Goal: Communication & Community: Answer question/provide support

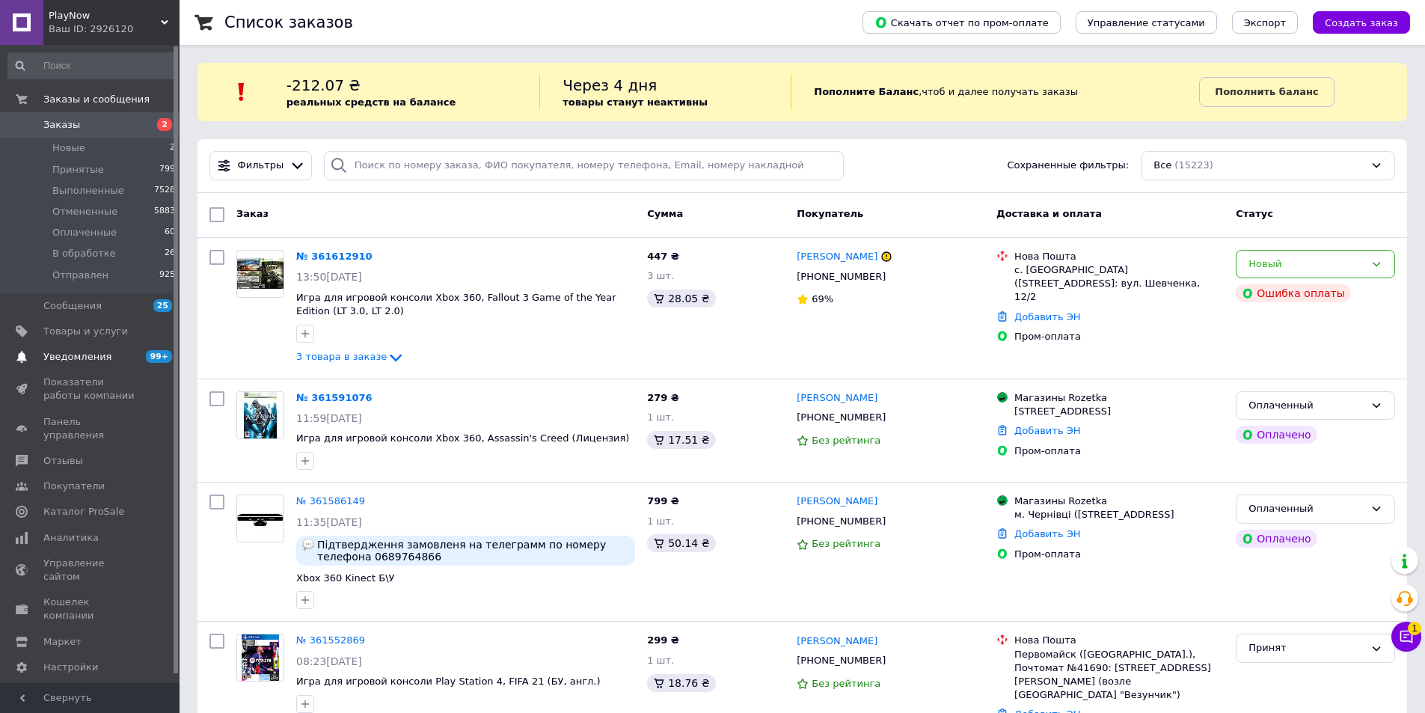
click at [99, 366] on link "Уведомления 99+ 0" at bounding box center [92, 356] width 184 height 25
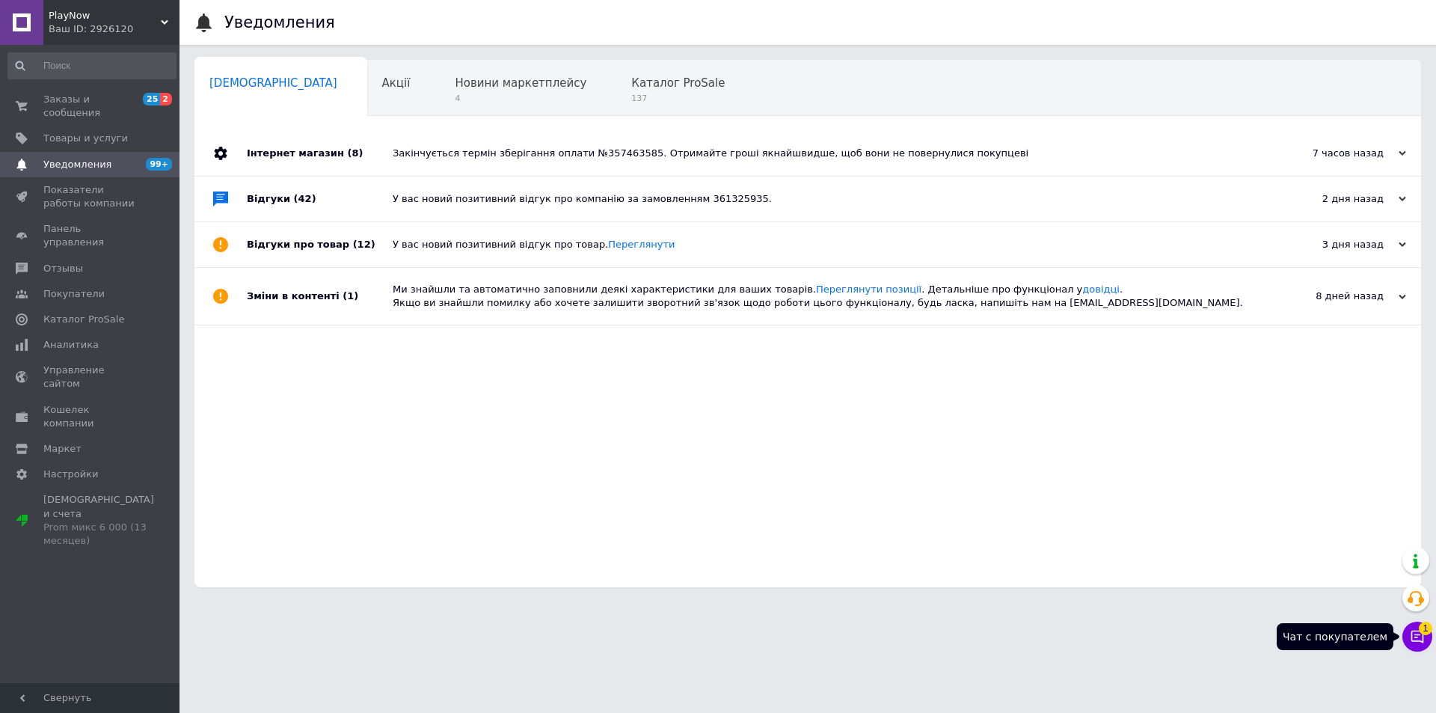
click at [1427, 639] on button "Чат с покупателем 1" at bounding box center [1417, 637] width 30 height 30
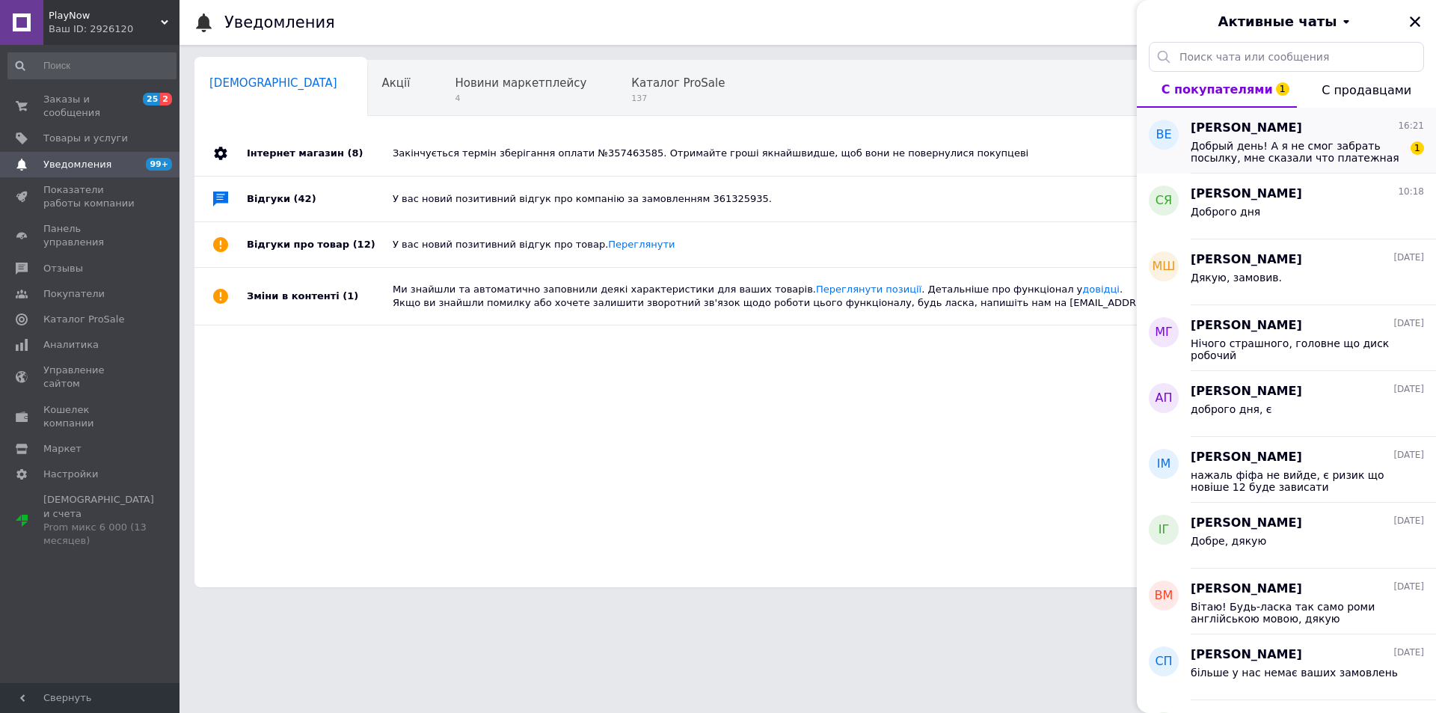
click at [1251, 147] on span "Добрый день! А я не смог забрать посылку, мне сказали что платежная система вас…" at bounding box center [1297, 152] width 212 height 24
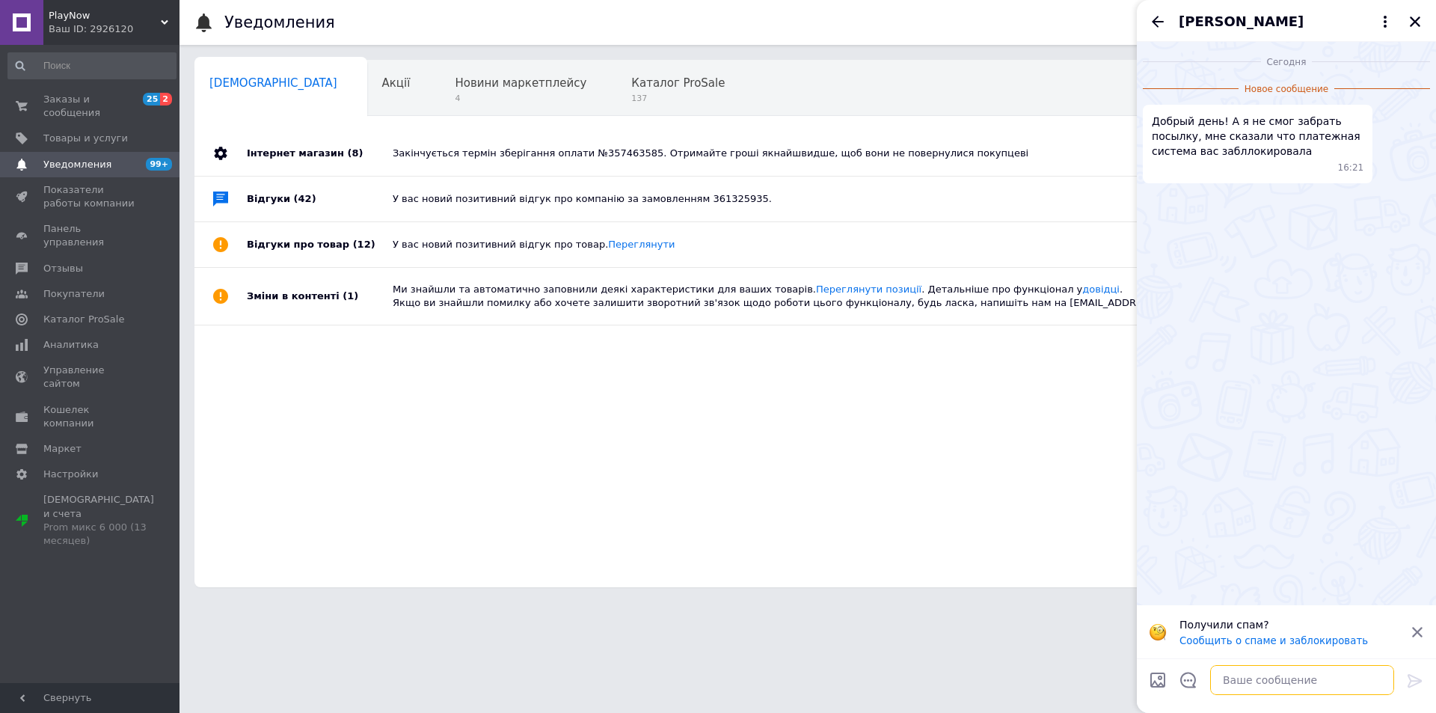
click at [1273, 681] on textarea at bounding box center [1302, 680] width 184 height 30
type textarea "добрый денб"
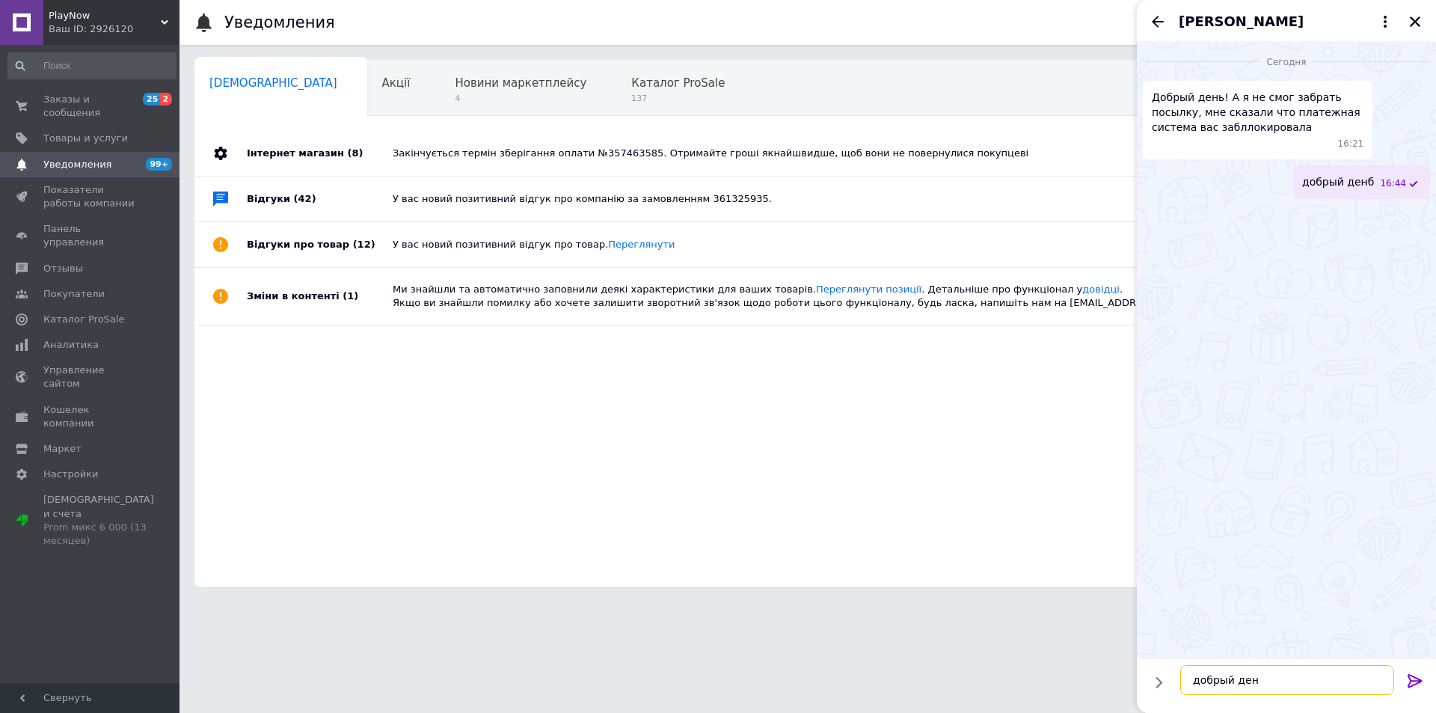
type textarea "добрый день"
type textarea "я разберусь"
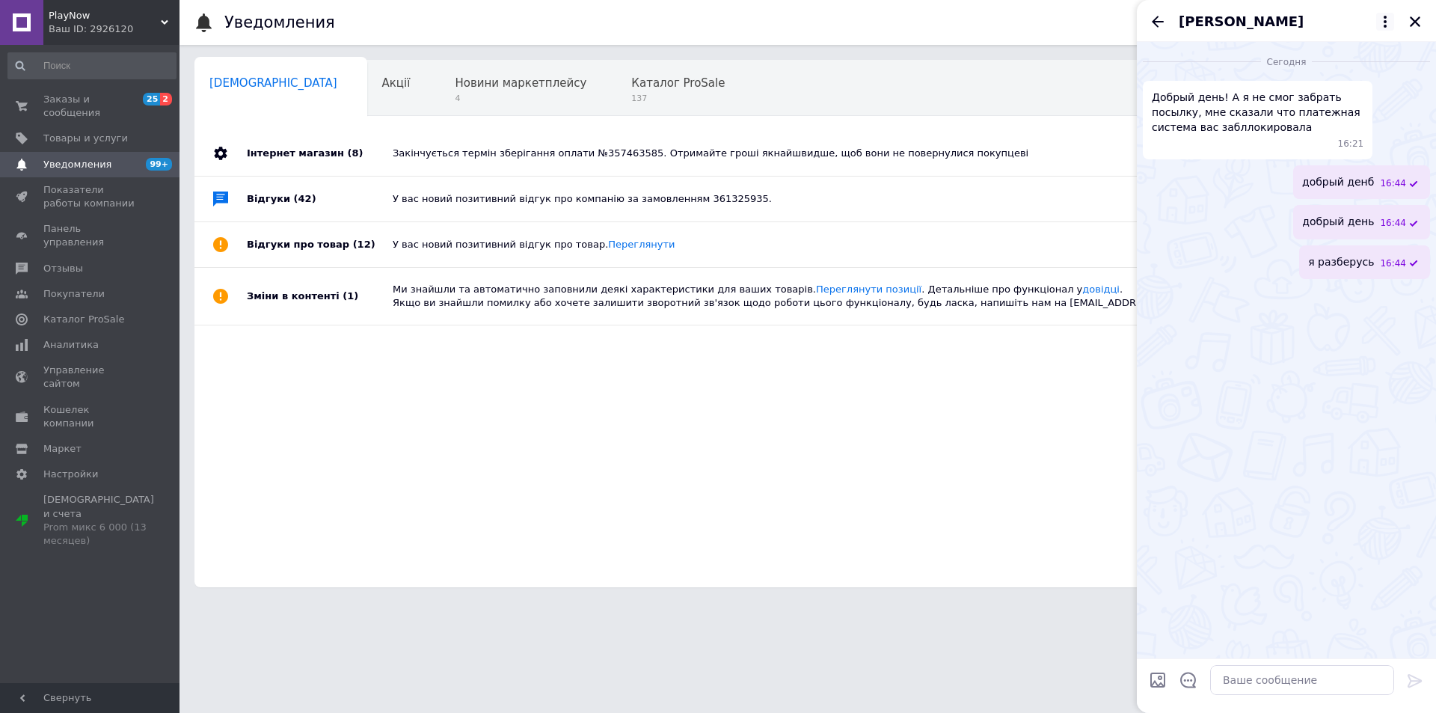
click at [1384, 25] on icon at bounding box center [1385, 22] width 3 height 12
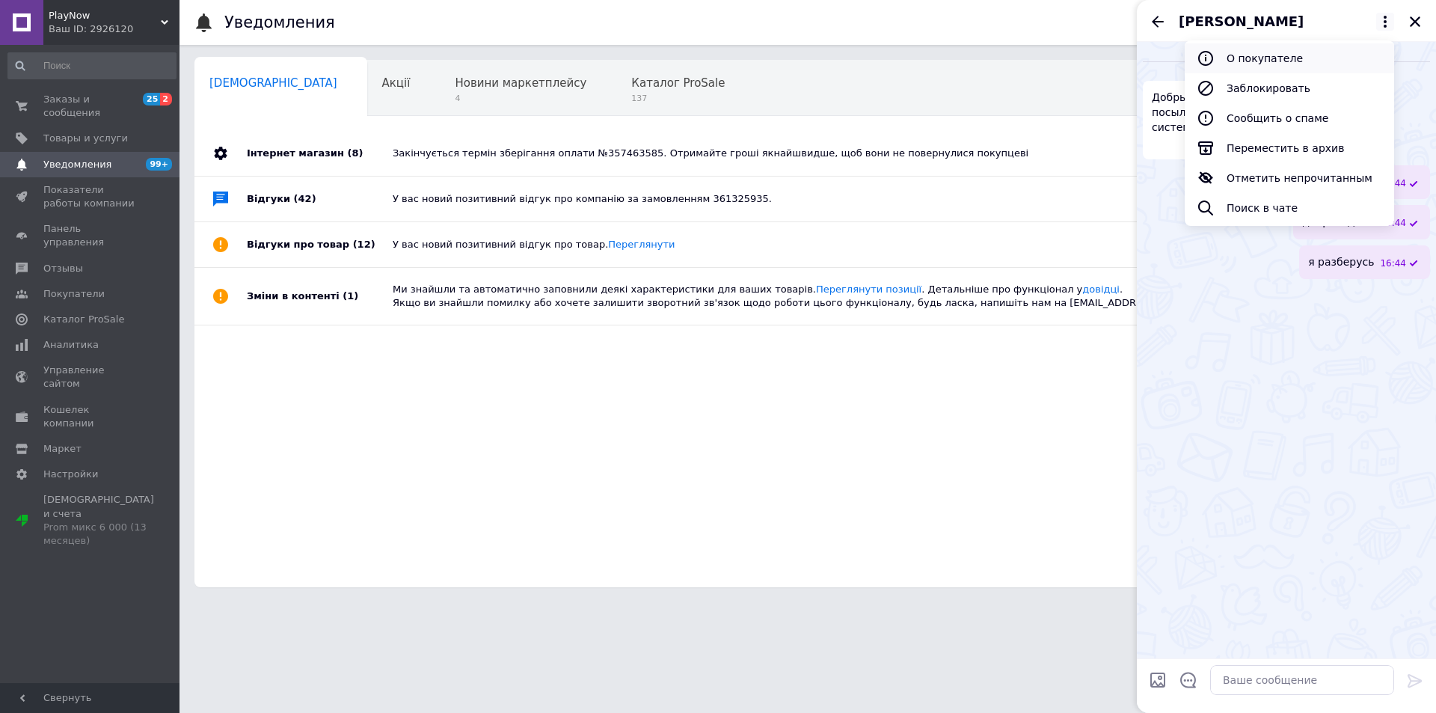
click at [1246, 49] on button "О покупателе" at bounding box center [1289, 58] width 209 height 30
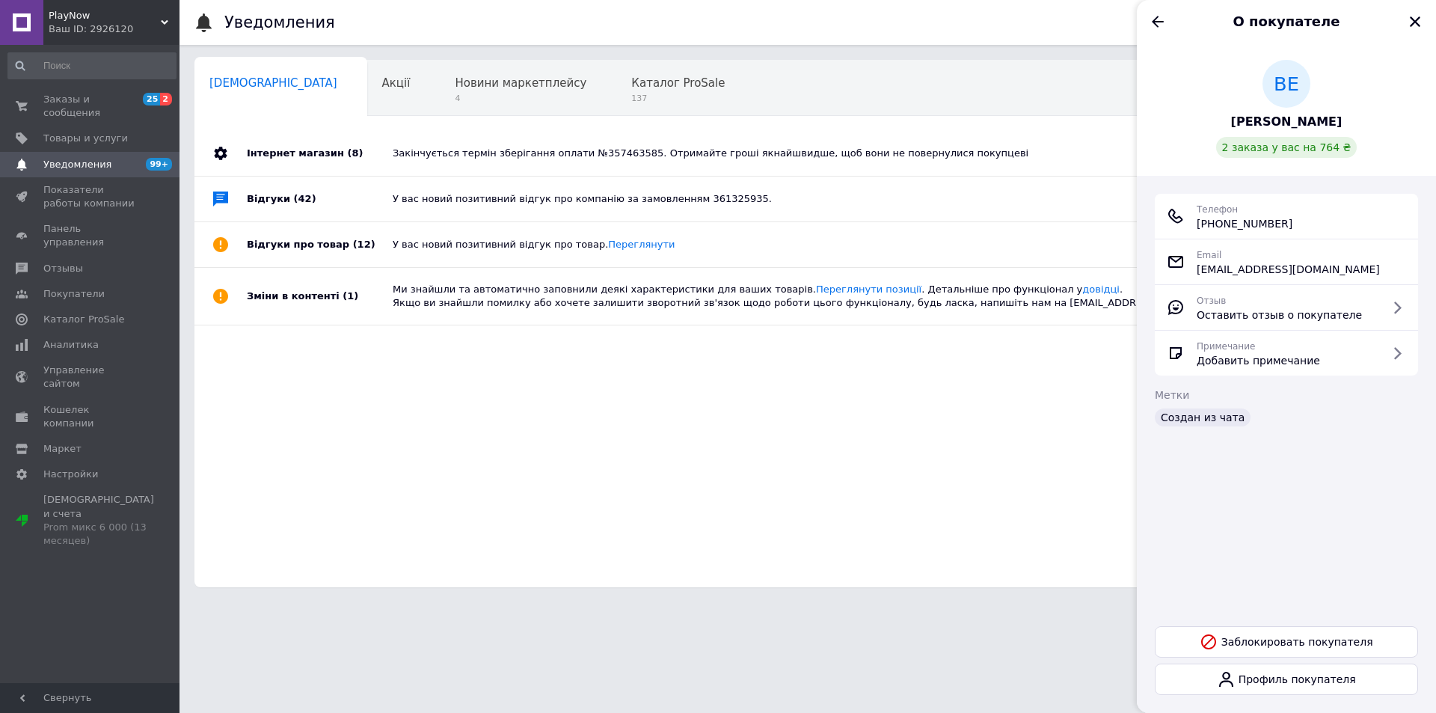
drag, startPoint x: 1298, startPoint y: 226, endPoint x: 1195, endPoint y: 217, distance: 102.9
click at [1195, 217] on div "Телефон [PHONE_NUMBER]" at bounding box center [1286, 216] width 239 height 30
copy span "[PHONE_NUMBER]"
click at [1160, 22] on icon "Назад" at bounding box center [1158, 21] width 12 height 11
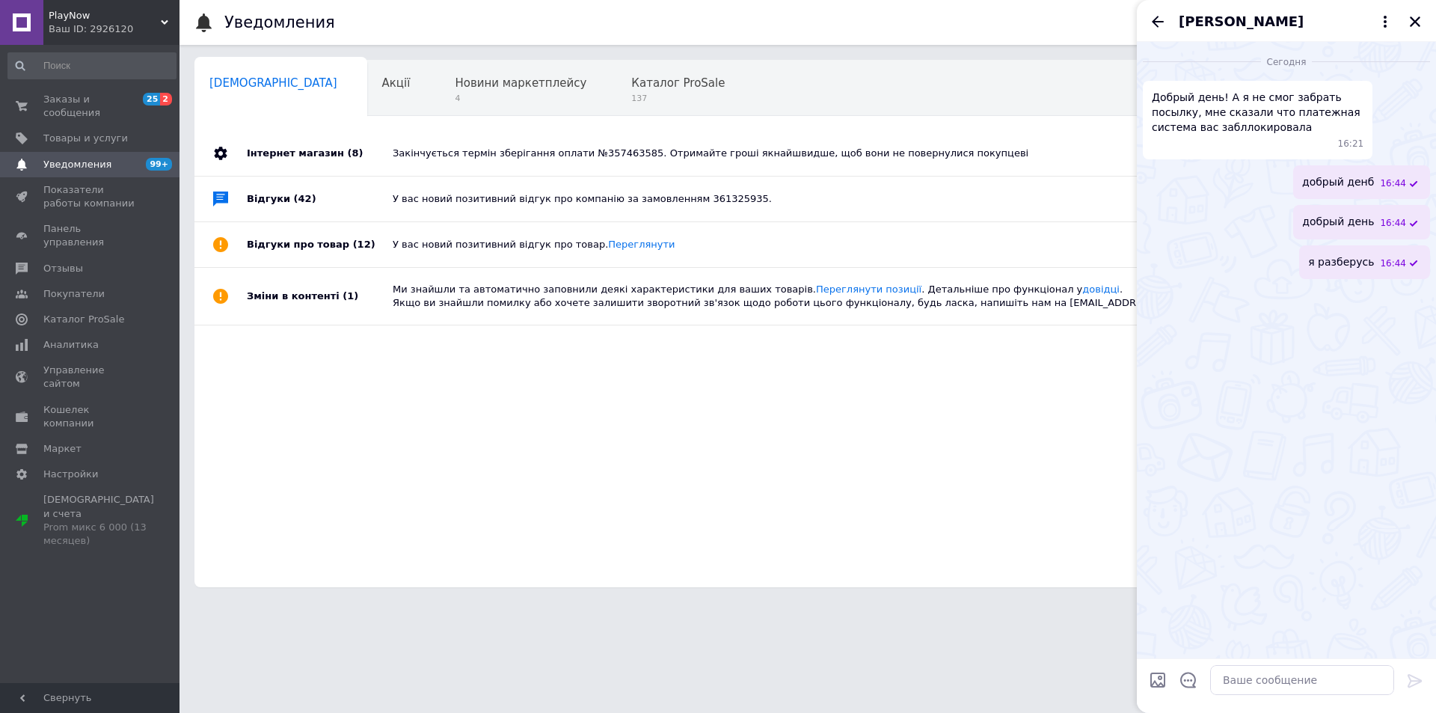
click at [59, 82] on div "Заказы и сообщения 25 2 Товары и услуги Уведомления 99+ 0 Показатели работы ком…" at bounding box center [92, 366] width 184 height 642
click at [57, 92] on link "Заказы и сообщения 25 2" at bounding box center [92, 106] width 184 height 39
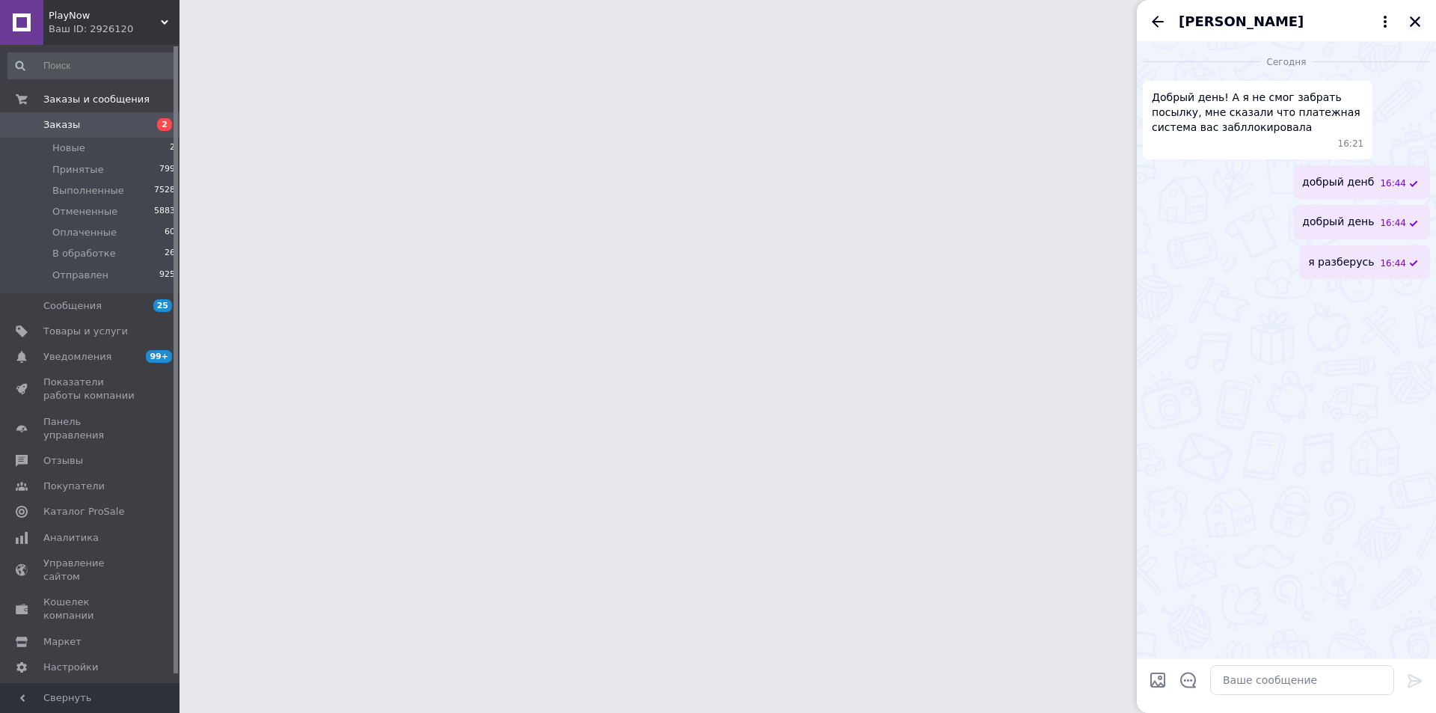
click at [1411, 23] on icon "Закрыть" at bounding box center [1414, 21] width 13 height 13
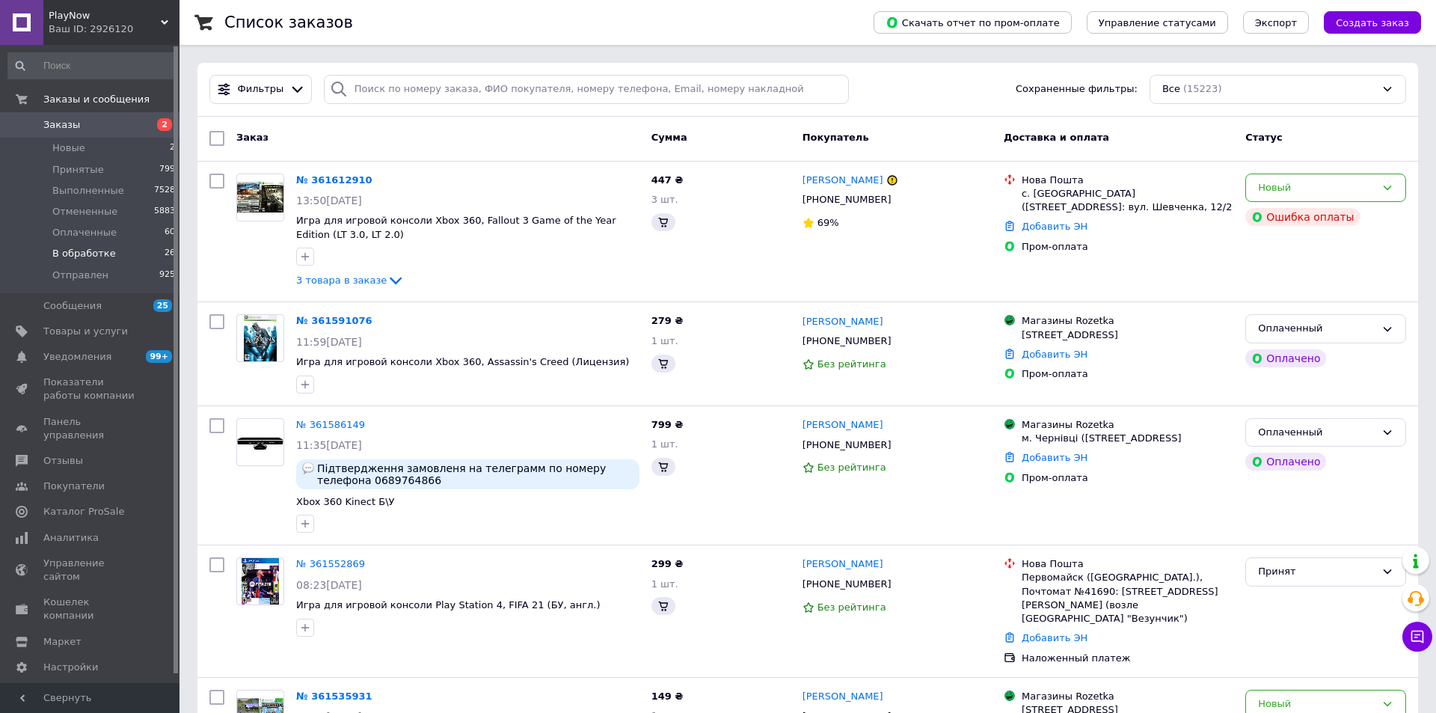
click at [73, 256] on span "В обработке" at bounding box center [84, 253] width 64 height 13
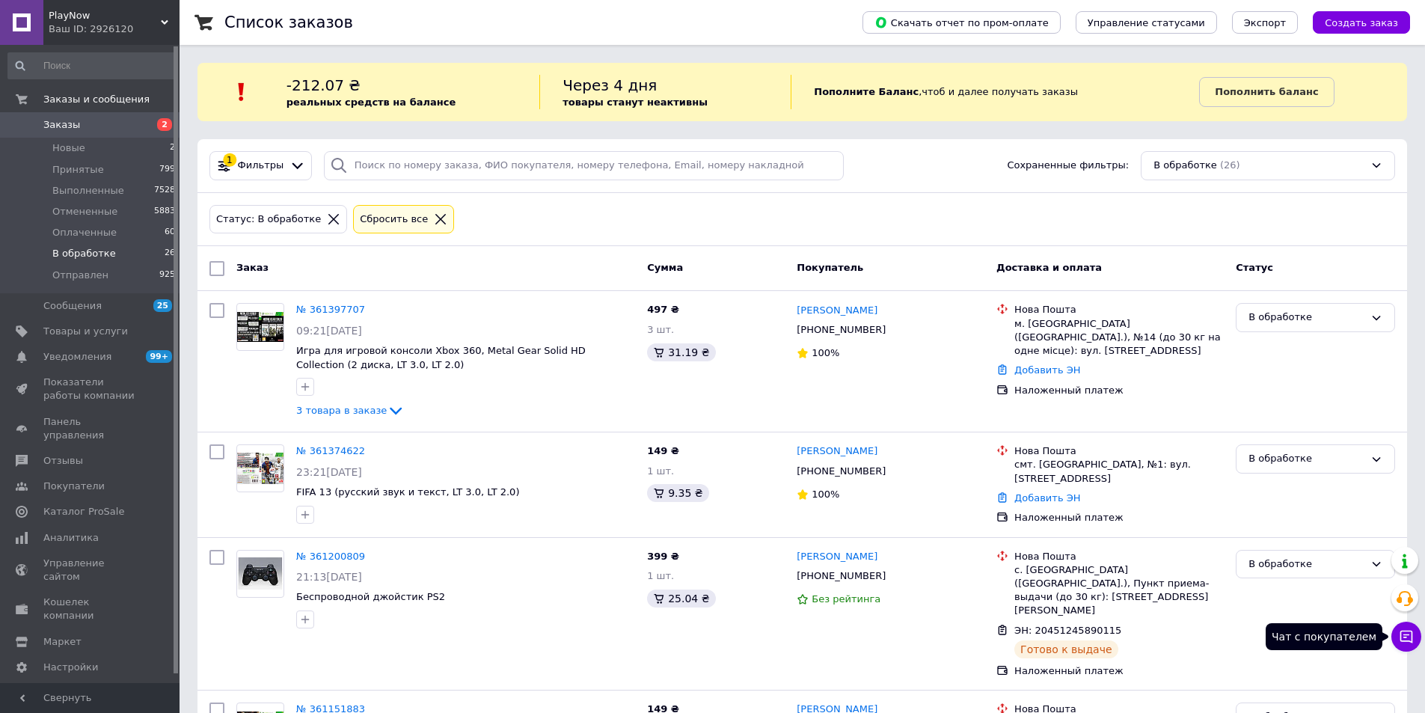
click at [1400, 636] on icon at bounding box center [1406, 636] width 13 height 13
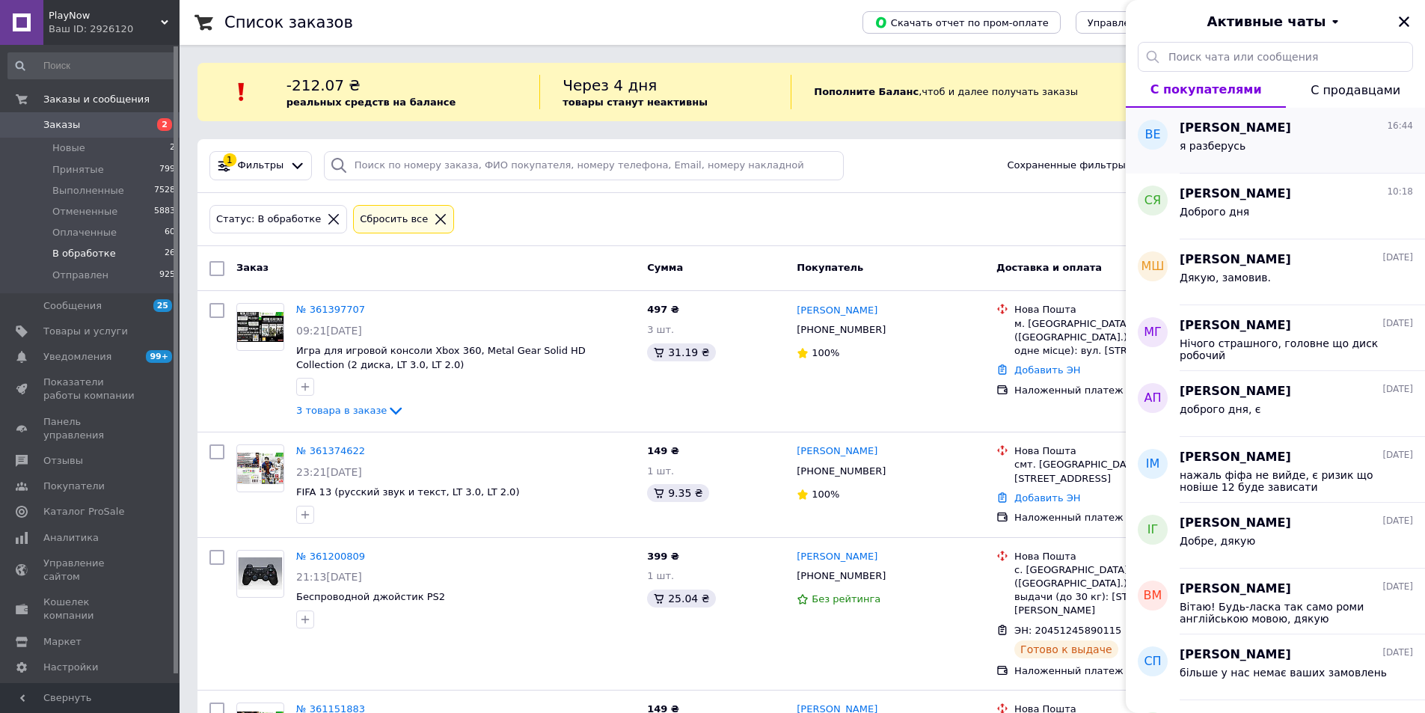
click at [1223, 143] on span "я разберусь" at bounding box center [1212, 146] width 66 height 12
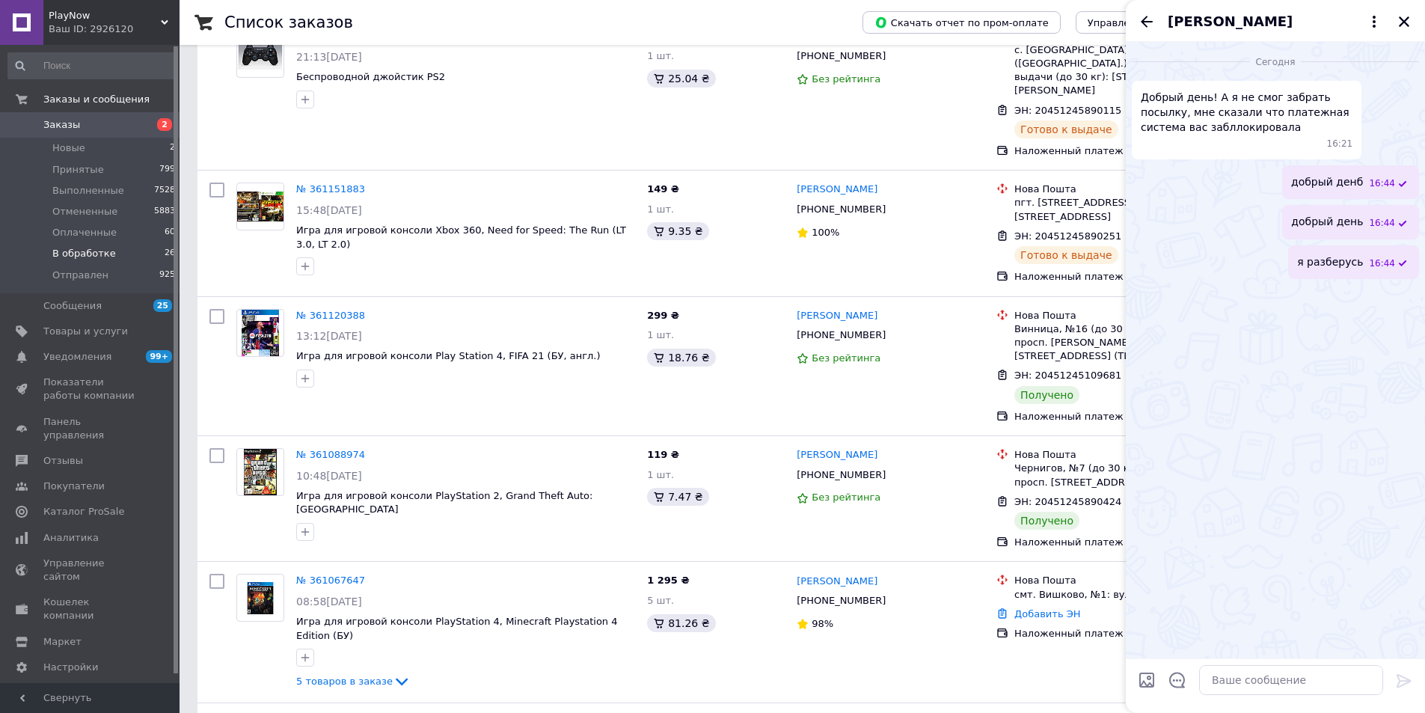
scroll to position [623, 0]
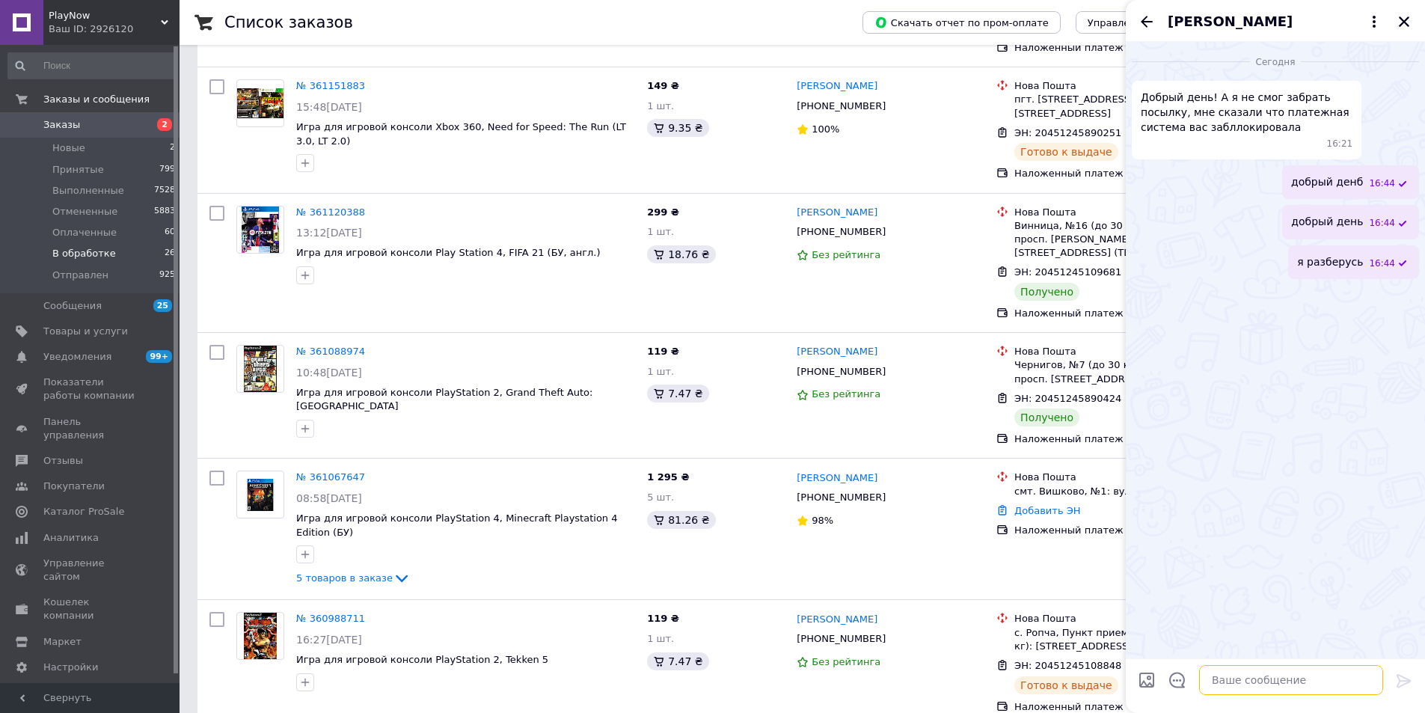
click at [1256, 682] on textarea at bounding box center [1291, 680] width 184 height 30
type textarea "уберу наложку, сможете нам заплатить на карту? Чтобы время не терять"
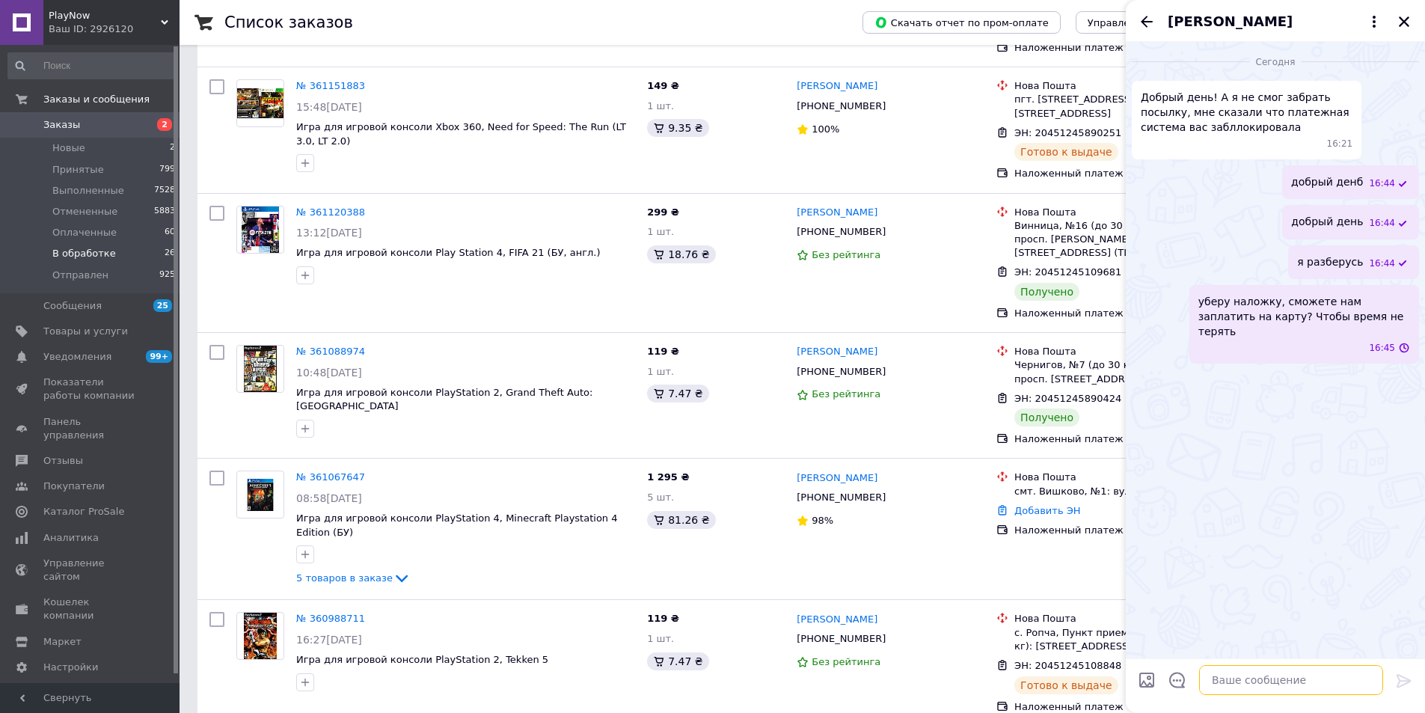
scroll to position [0, 0]
click at [1402, 17] on icon "Закрыть" at bounding box center [1403, 21] width 13 height 13
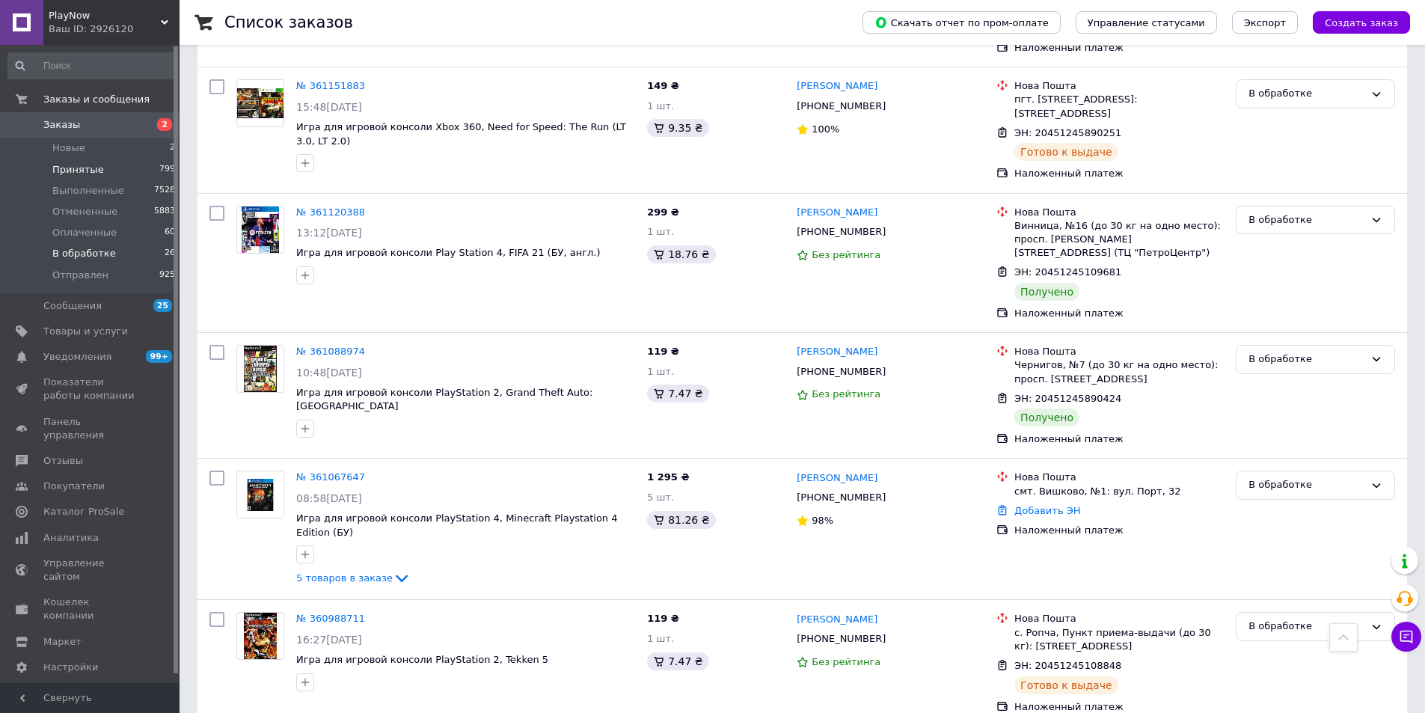
click at [110, 171] on li "Принятые 799" at bounding box center [92, 169] width 184 height 21
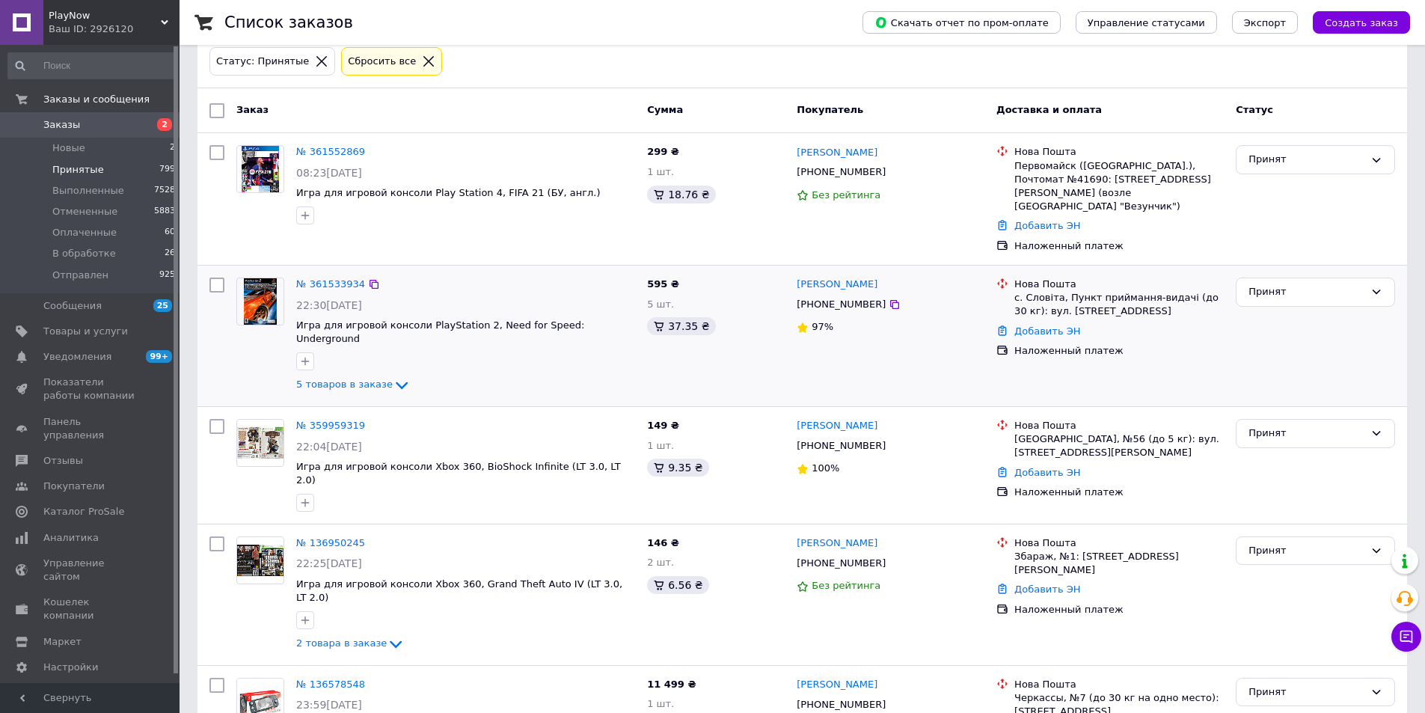
scroll to position [150, 0]
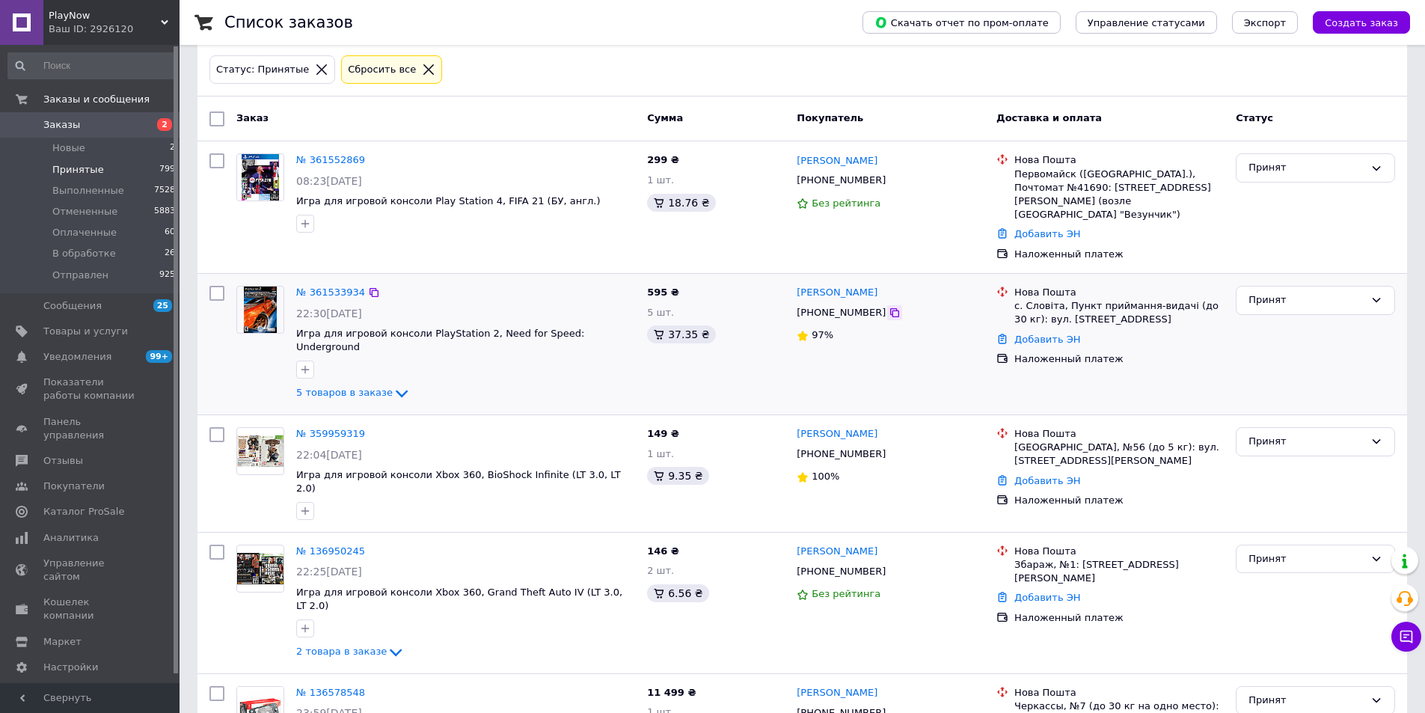
click at [889, 307] on icon at bounding box center [895, 313] width 12 height 12
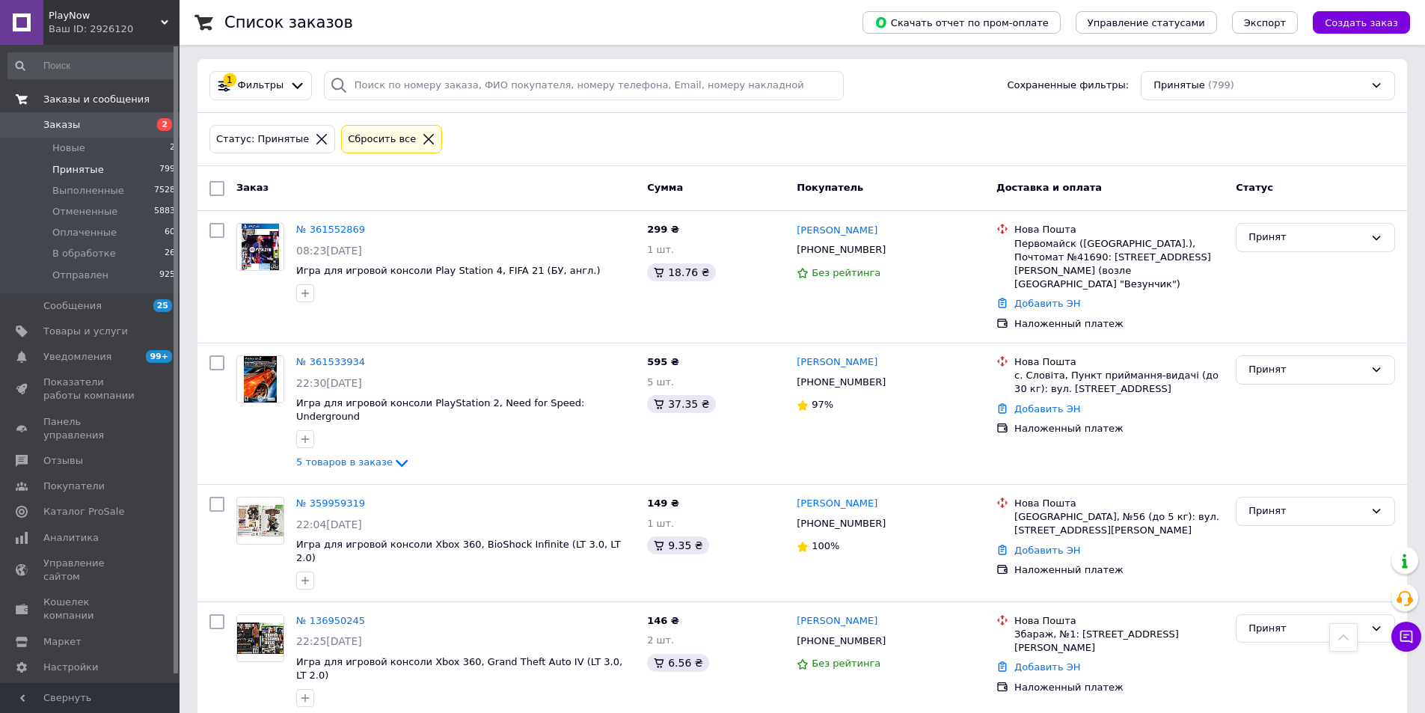
scroll to position [0, 0]
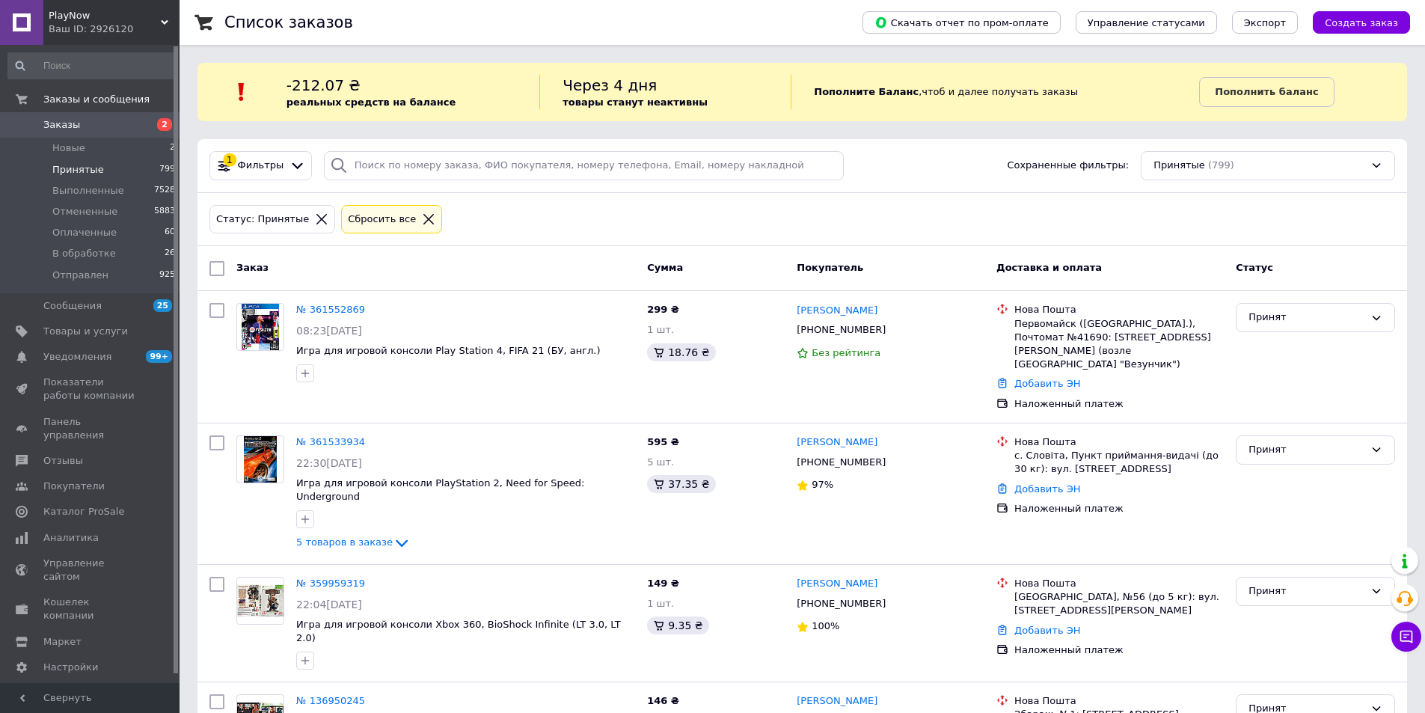
click at [62, 130] on span "Заказы" at bounding box center [61, 124] width 37 height 13
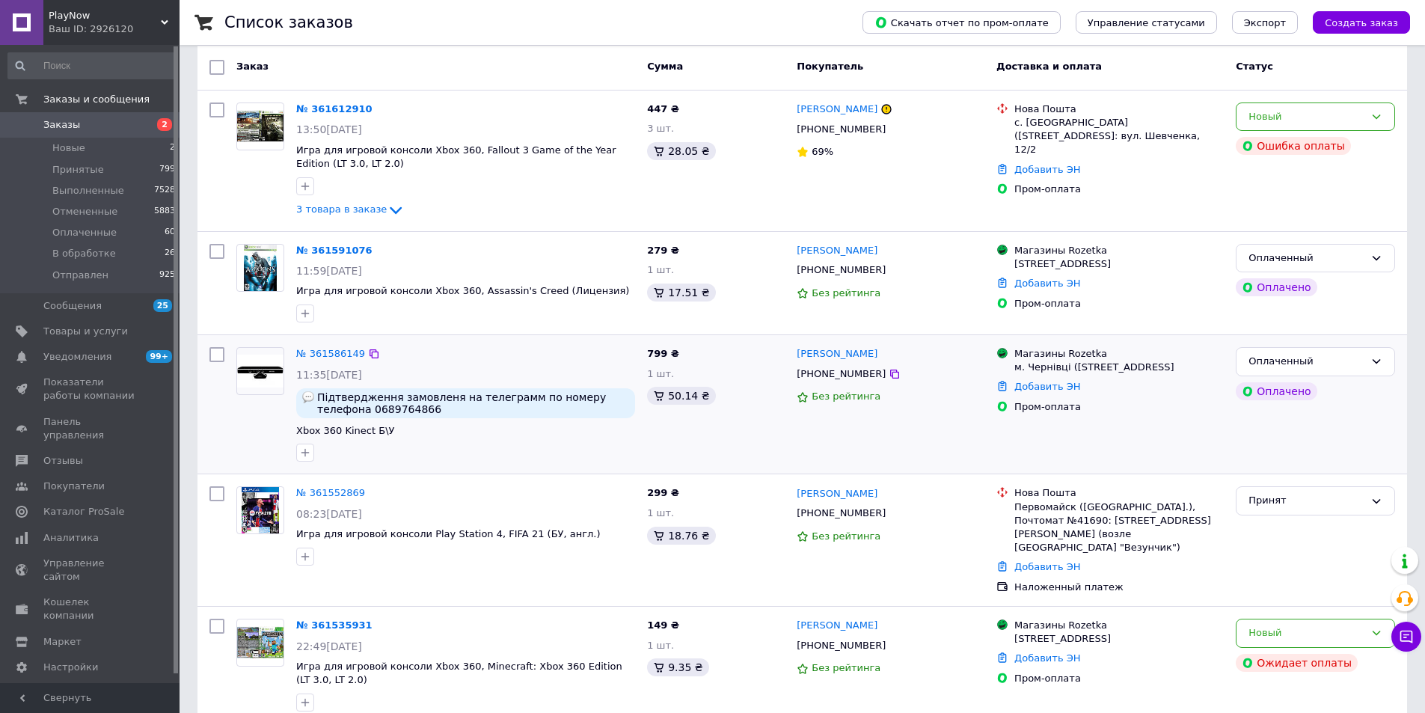
scroll to position [150, 0]
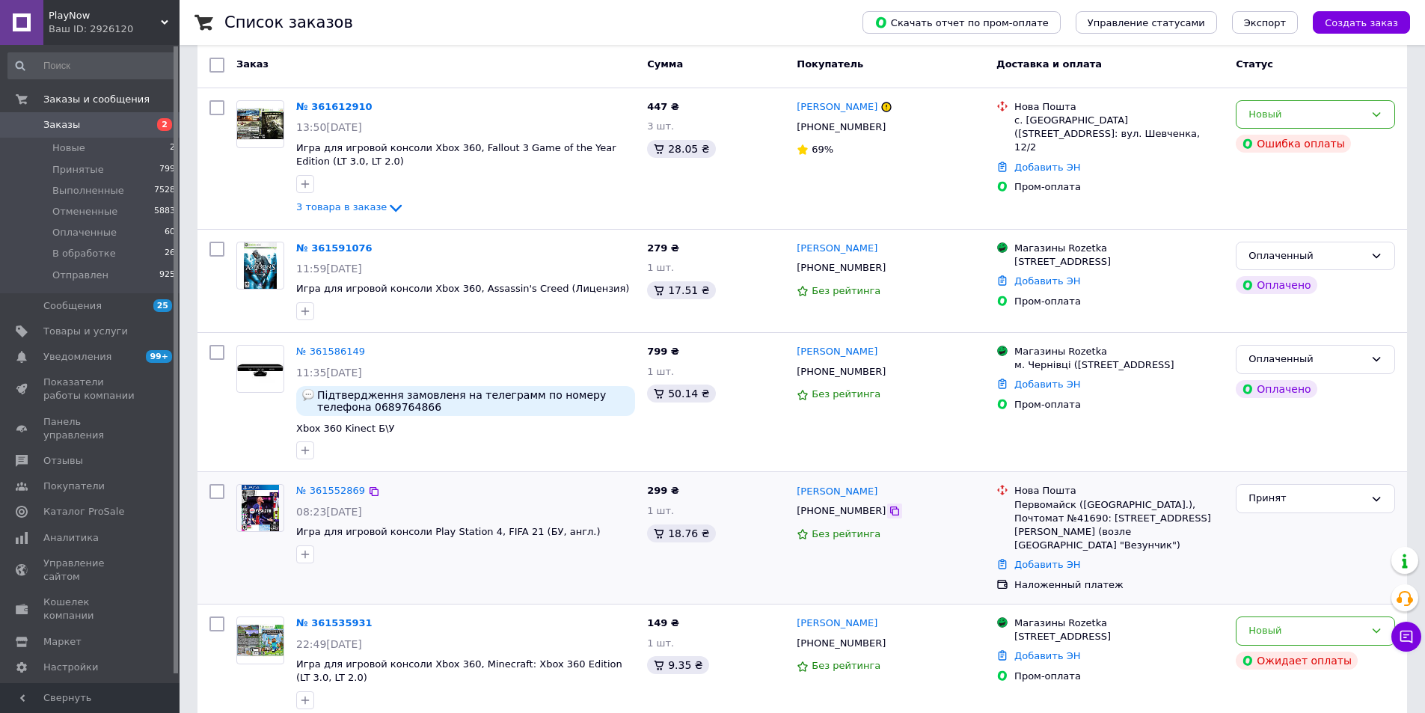
click at [890, 511] on icon at bounding box center [894, 510] width 9 height 9
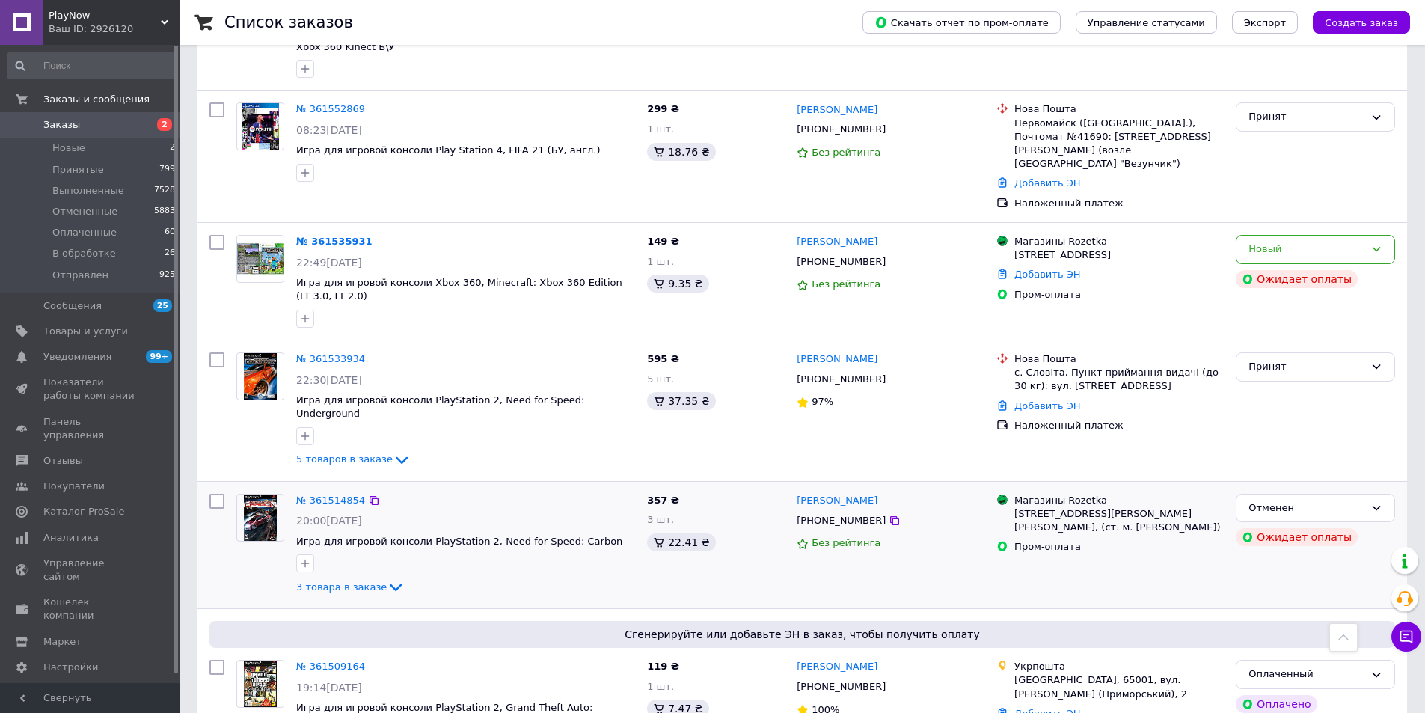
scroll to position [374, 0]
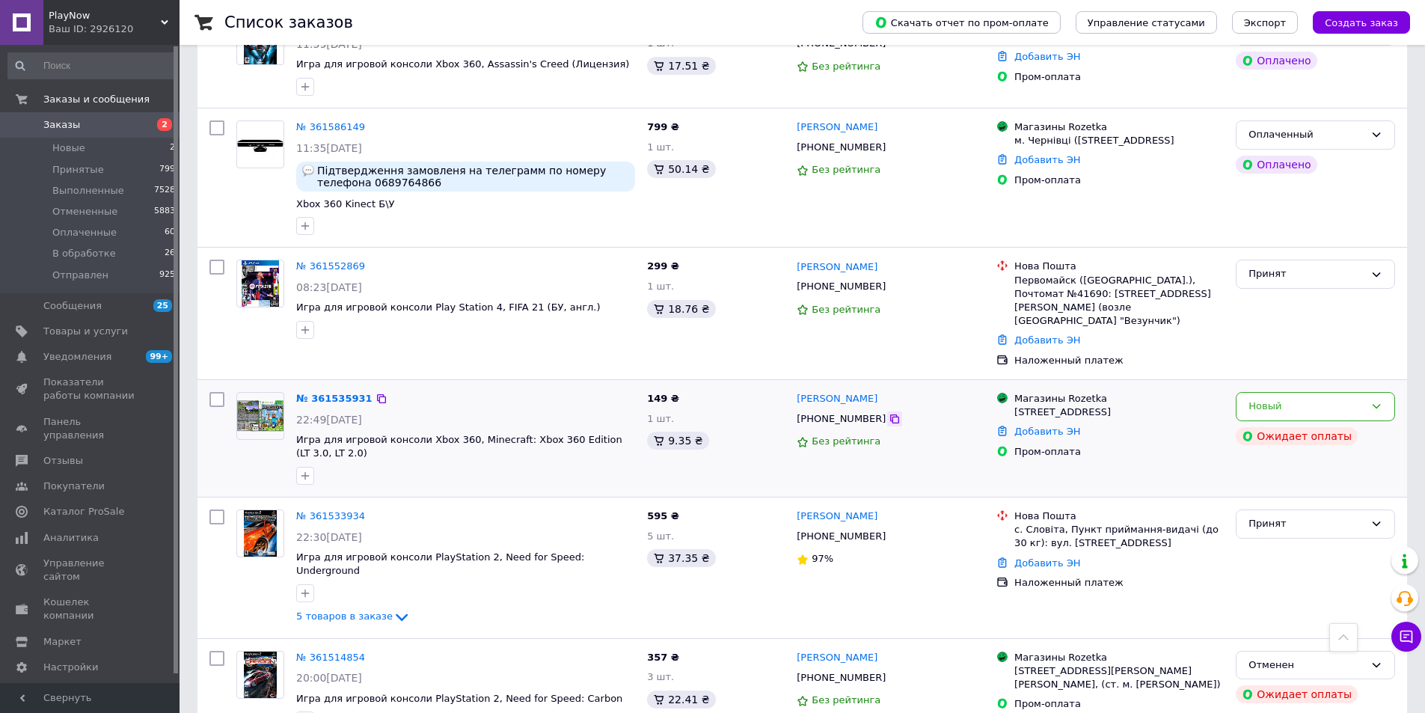
click at [889, 413] on icon at bounding box center [895, 419] width 12 height 12
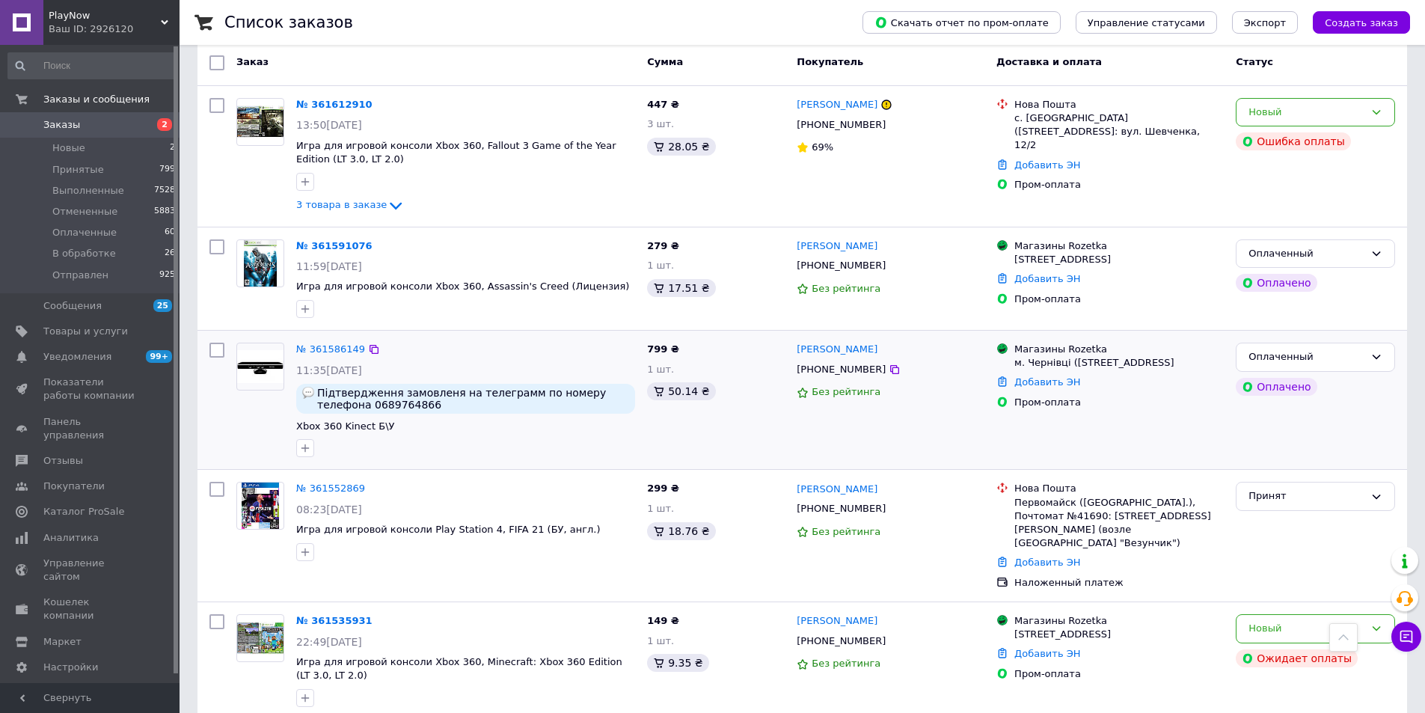
scroll to position [150, 0]
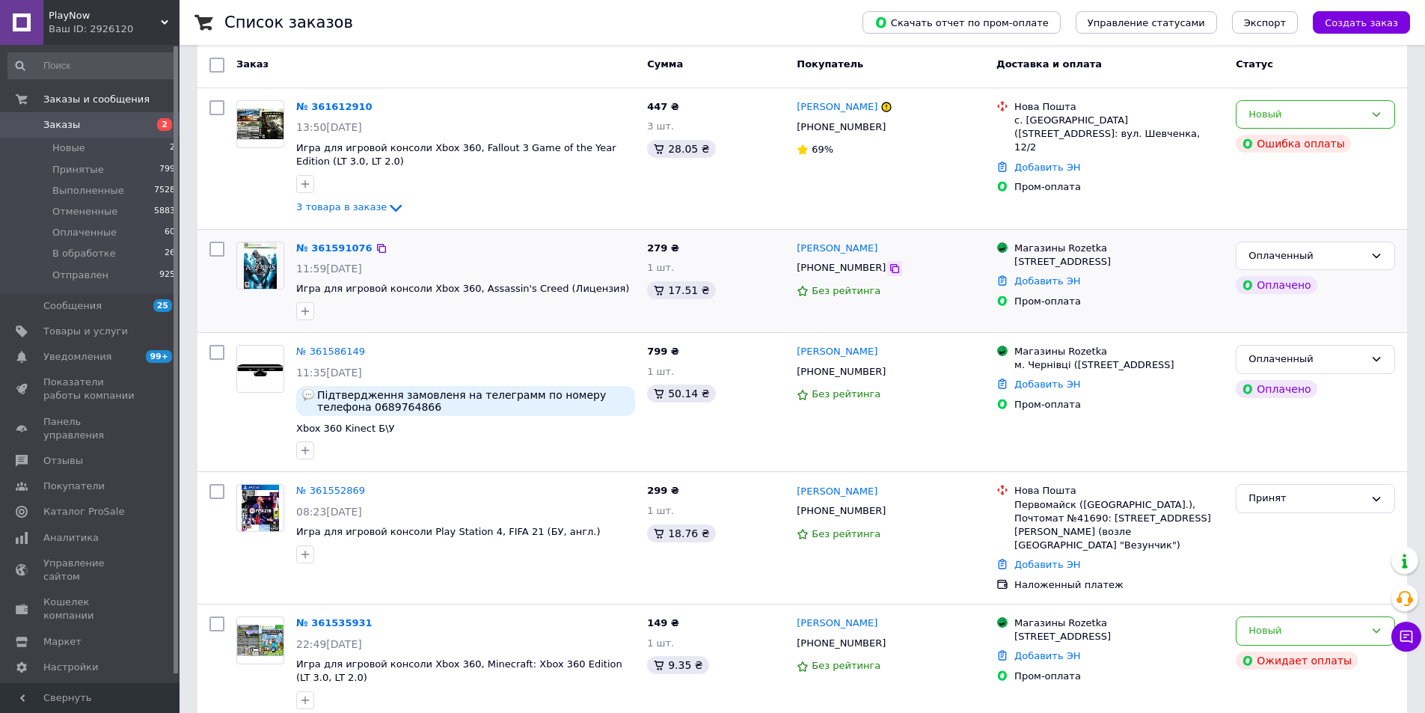
click at [889, 271] on icon at bounding box center [895, 269] width 12 height 12
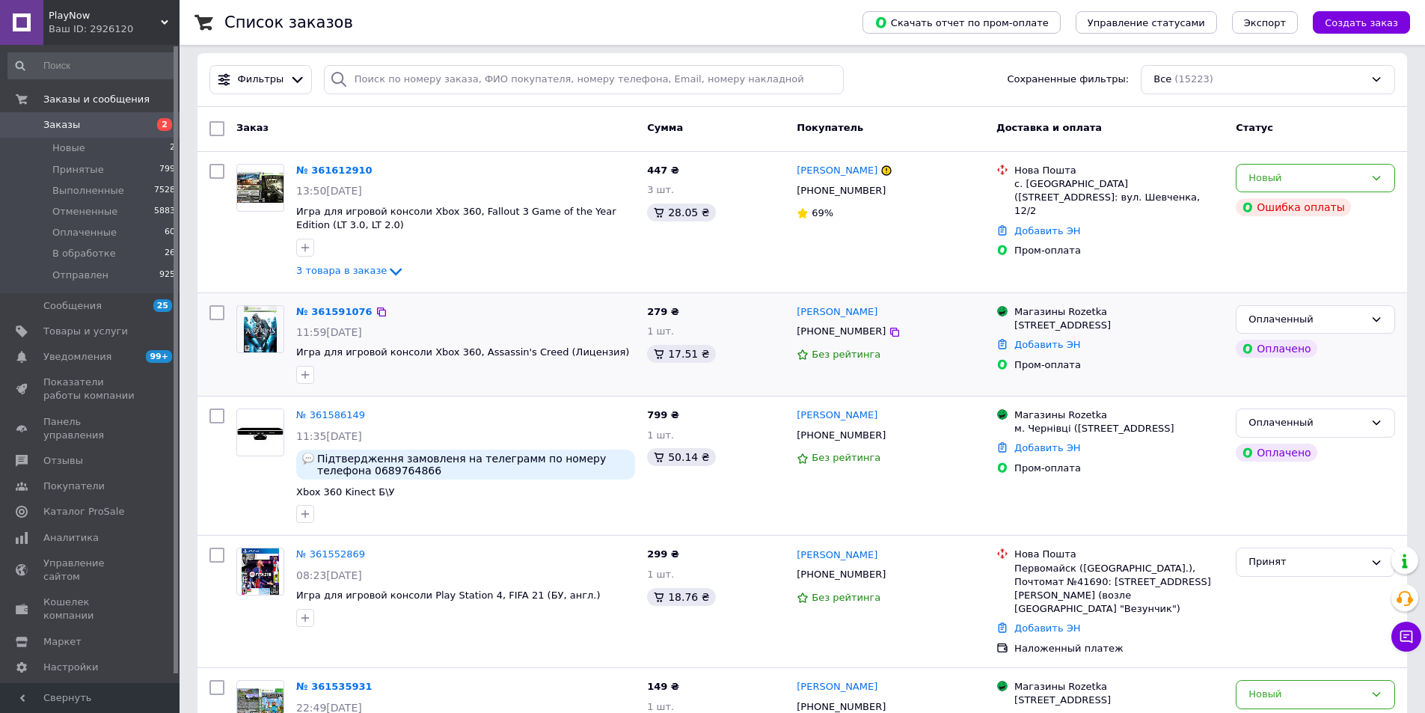
scroll to position [0, 0]
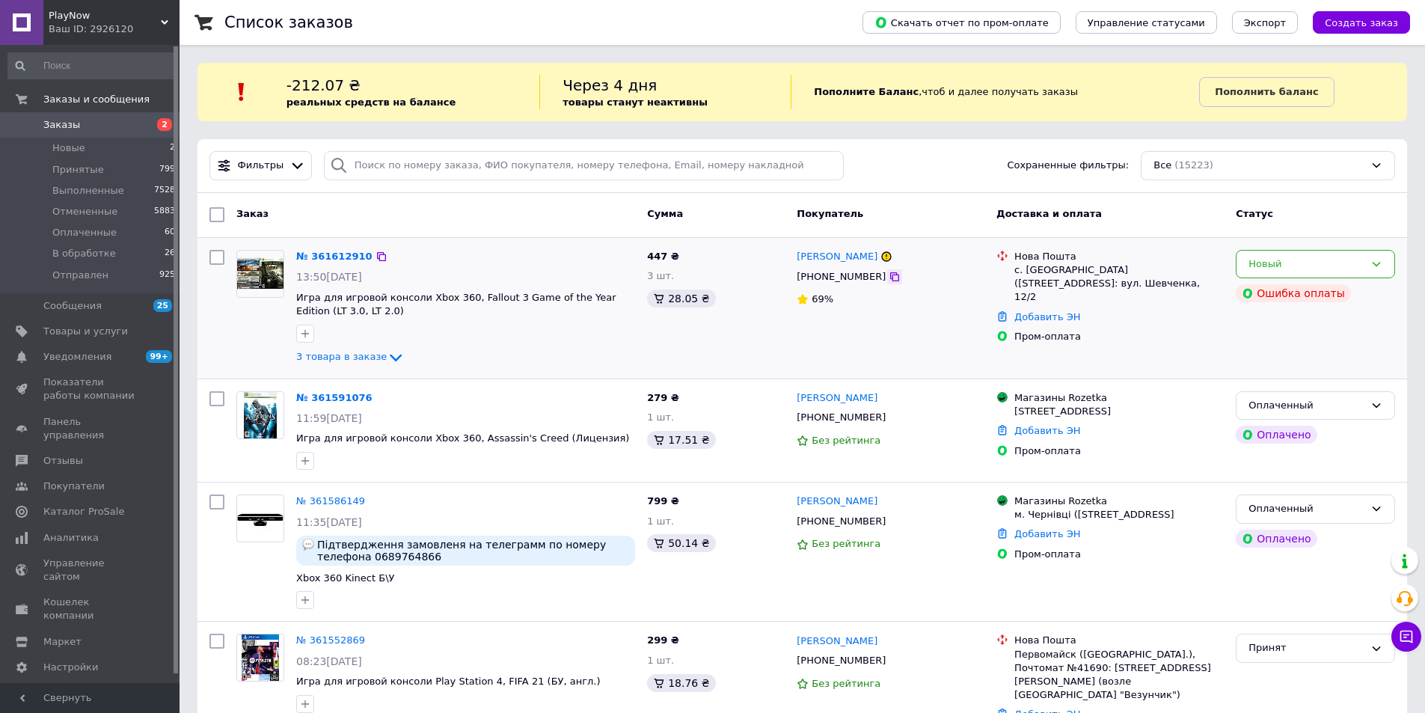
click at [890, 276] on icon at bounding box center [894, 276] width 9 height 9
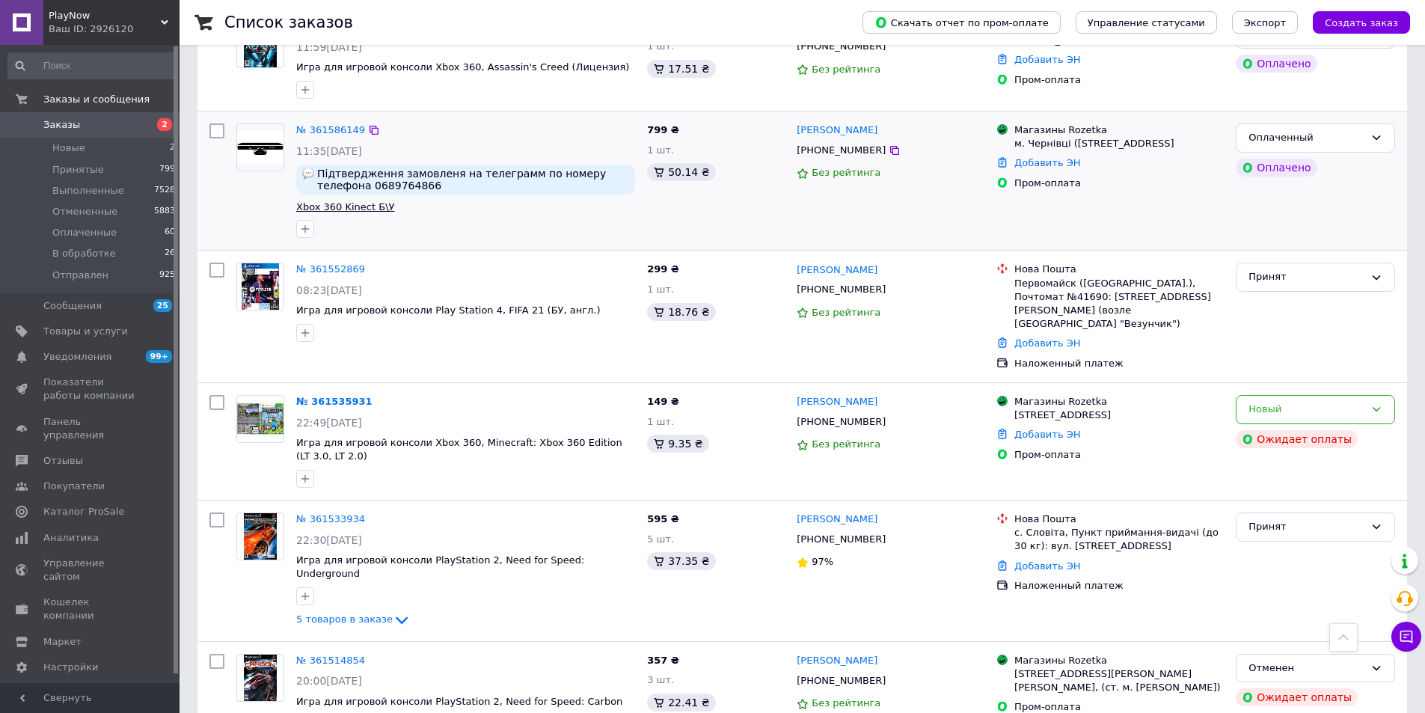
scroll to position [299, 0]
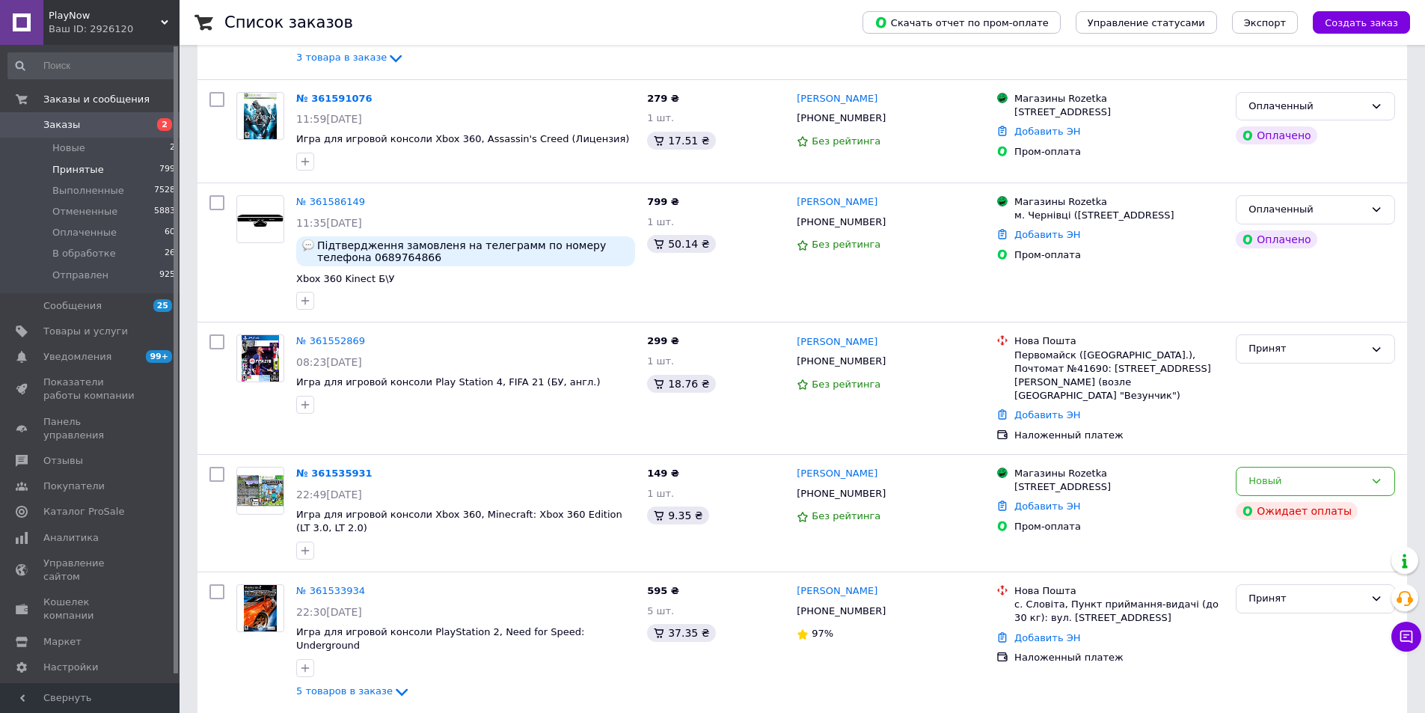
click at [77, 163] on span "Принятые" at bounding box center [78, 169] width 52 height 13
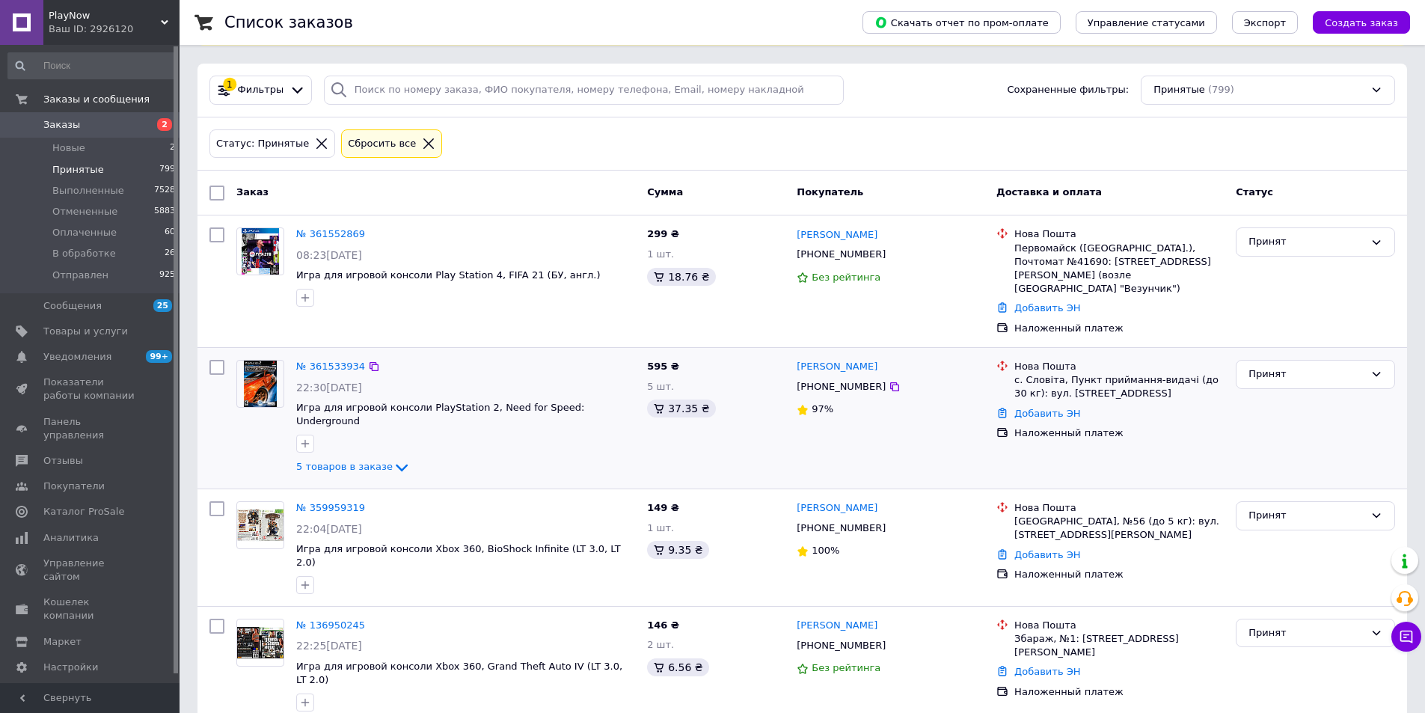
scroll to position [75, 0]
click at [1331, 235] on div "Принят" at bounding box center [1306, 243] width 116 height 16
click at [1284, 352] on li "В обработке" at bounding box center [1315, 357] width 158 height 28
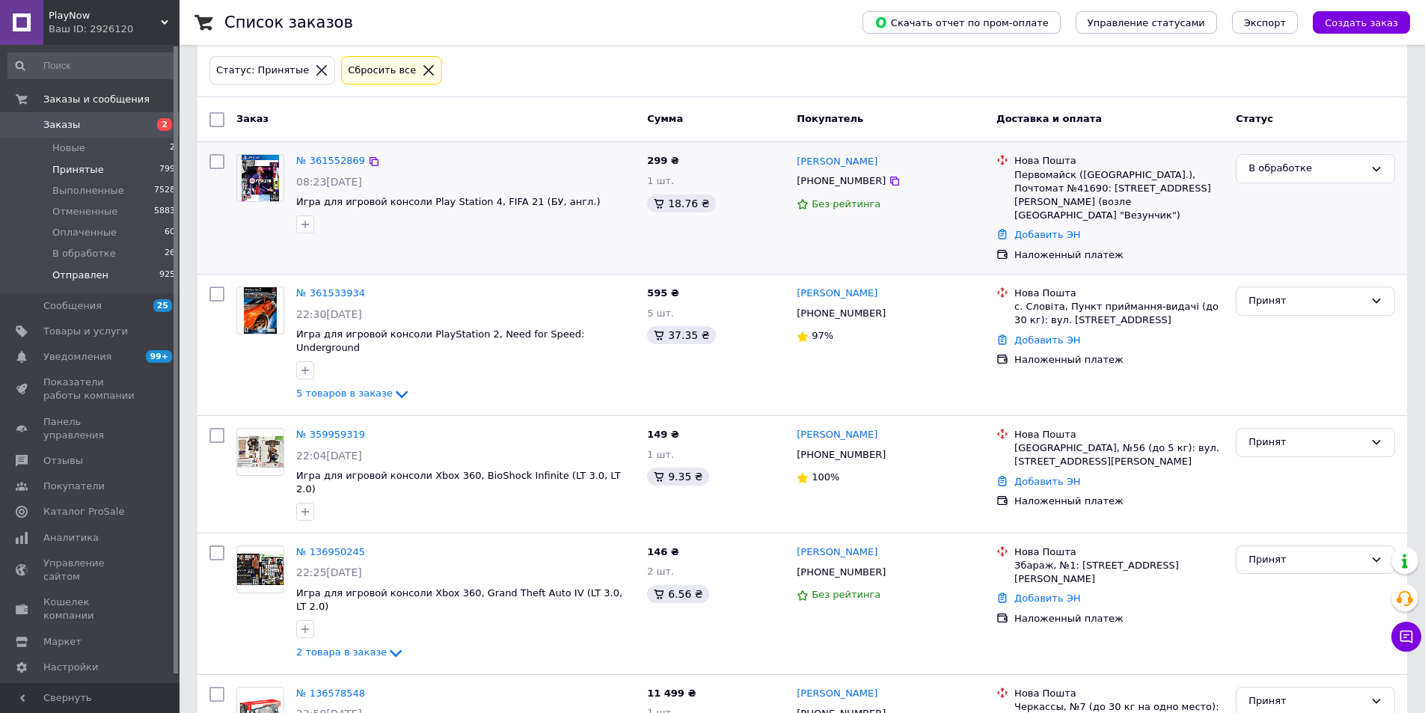
scroll to position [150, 0]
click at [58, 142] on span "Новые" at bounding box center [68, 147] width 33 height 13
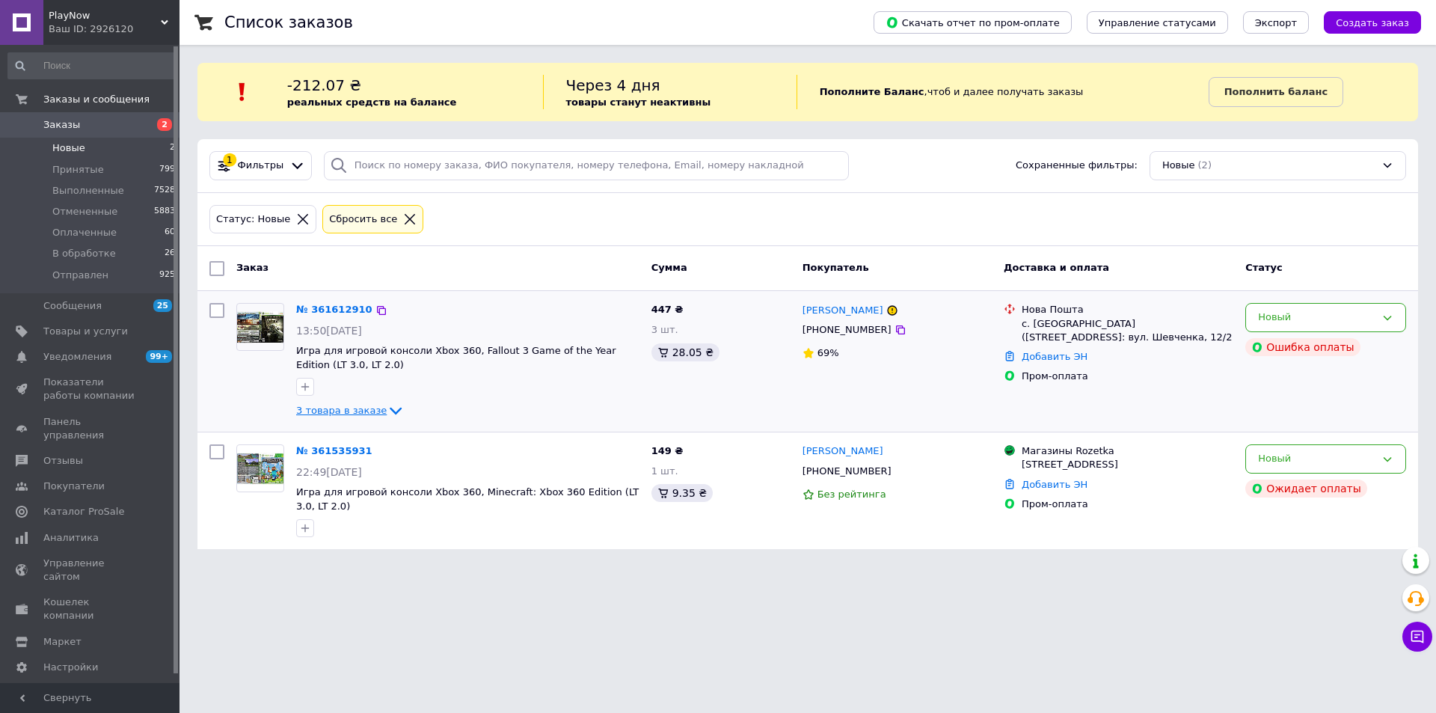
click at [324, 414] on span "3 товара в заказе" at bounding box center [341, 410] width 90 height 11
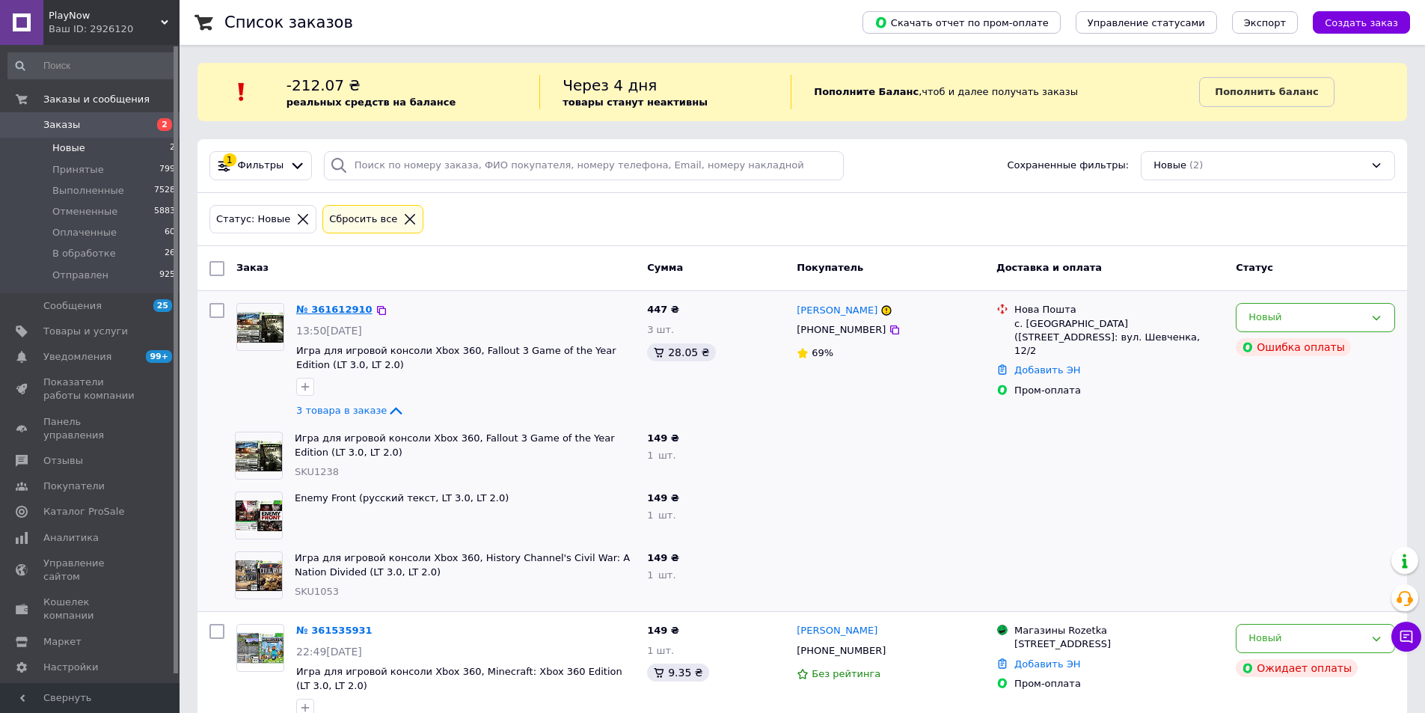
click at [325, 307] on link "№ 361612910" at bounding box center [334, 309] width 76 height 11
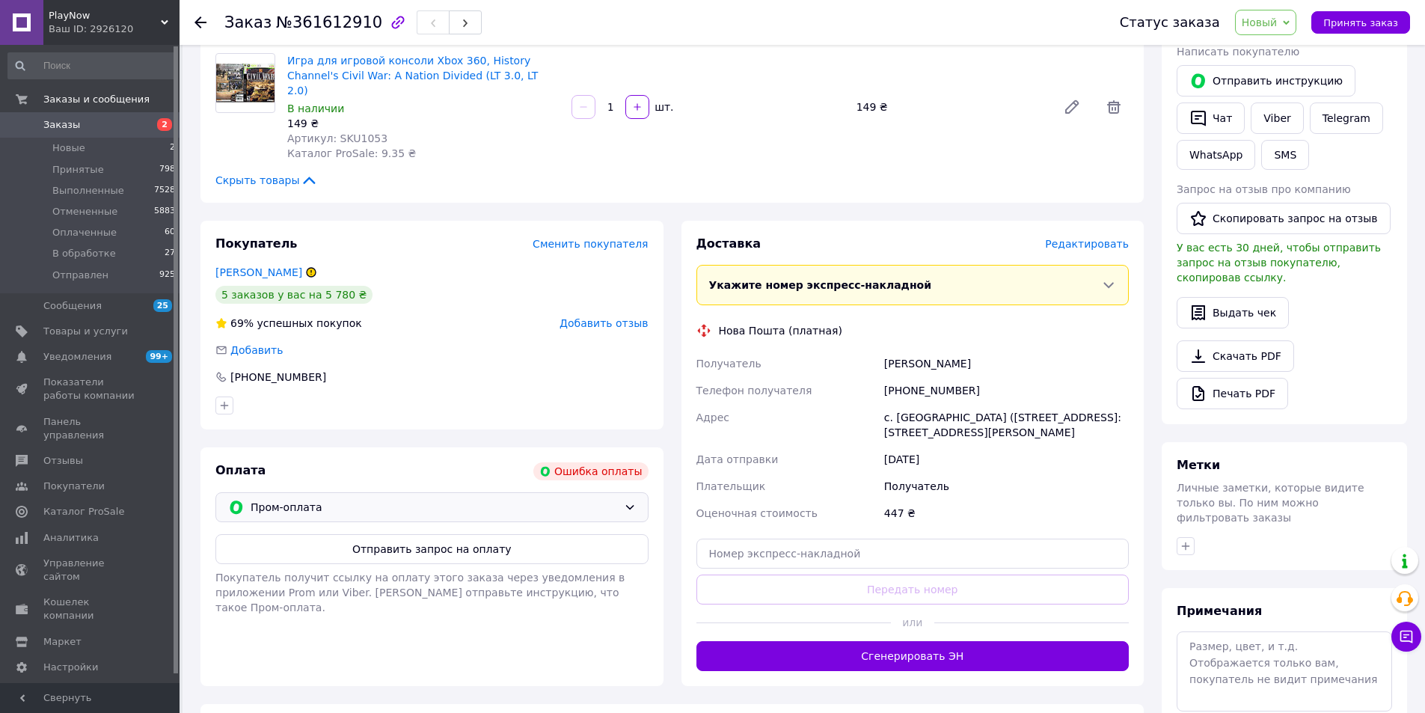
scroll to position [418, 0]
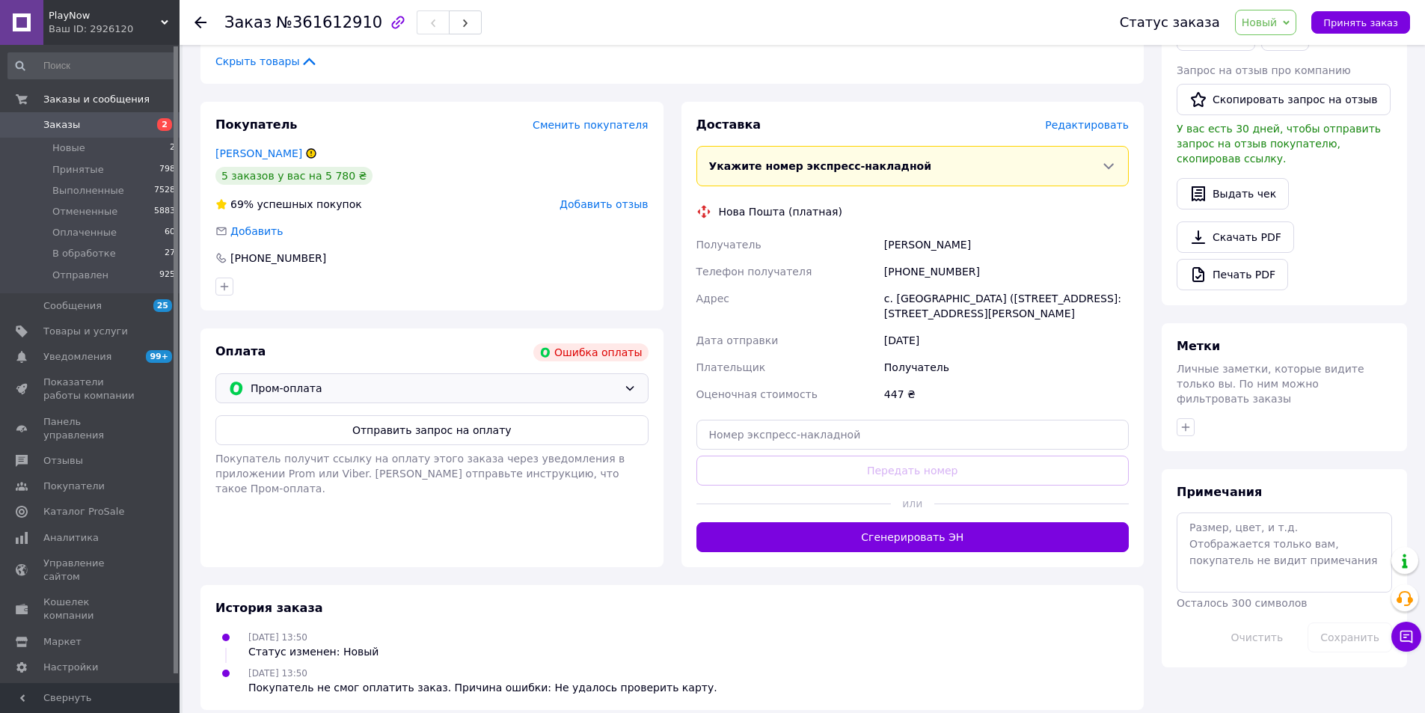
click at [417, 380] on span "Пром-оплата" at bounding box center [434, 388] width 367 height 16
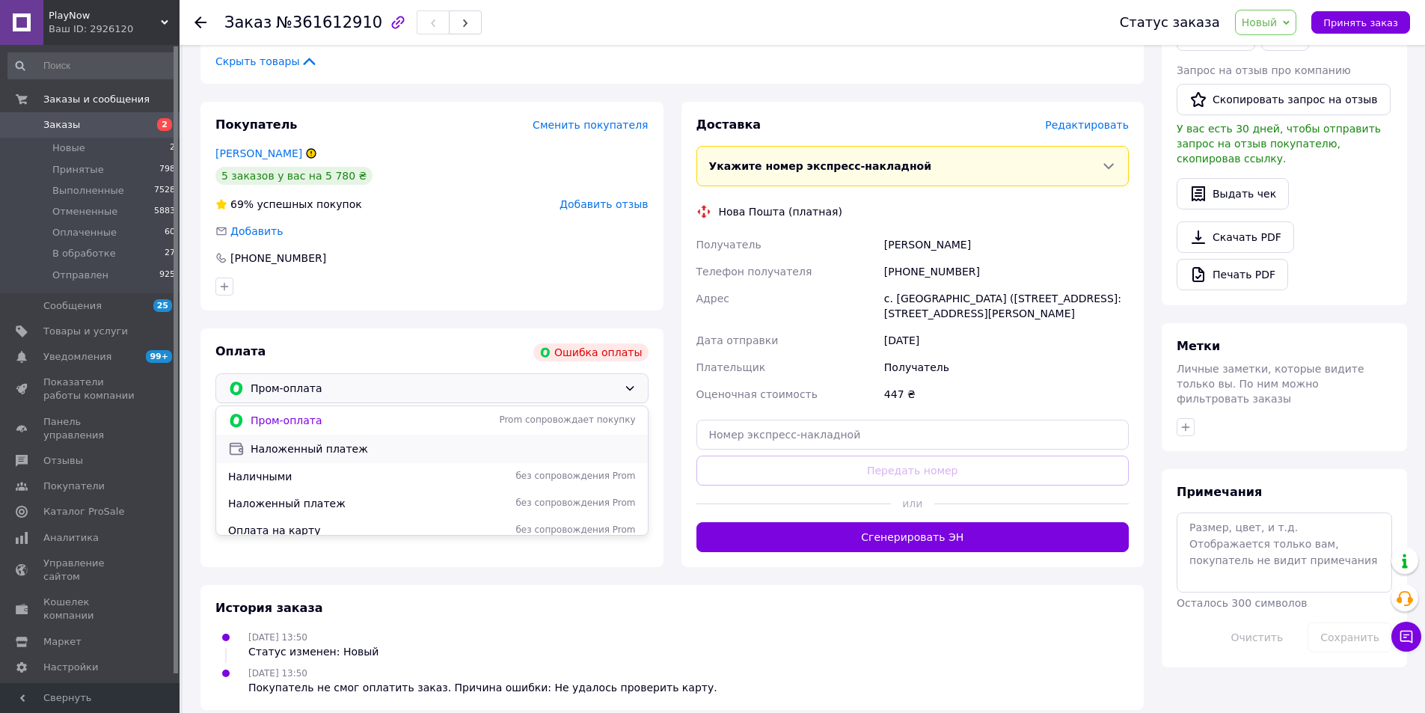
click at [272, 441] on span "Наложенный платеж" at bounding box center [443, 448] width 385 height 15
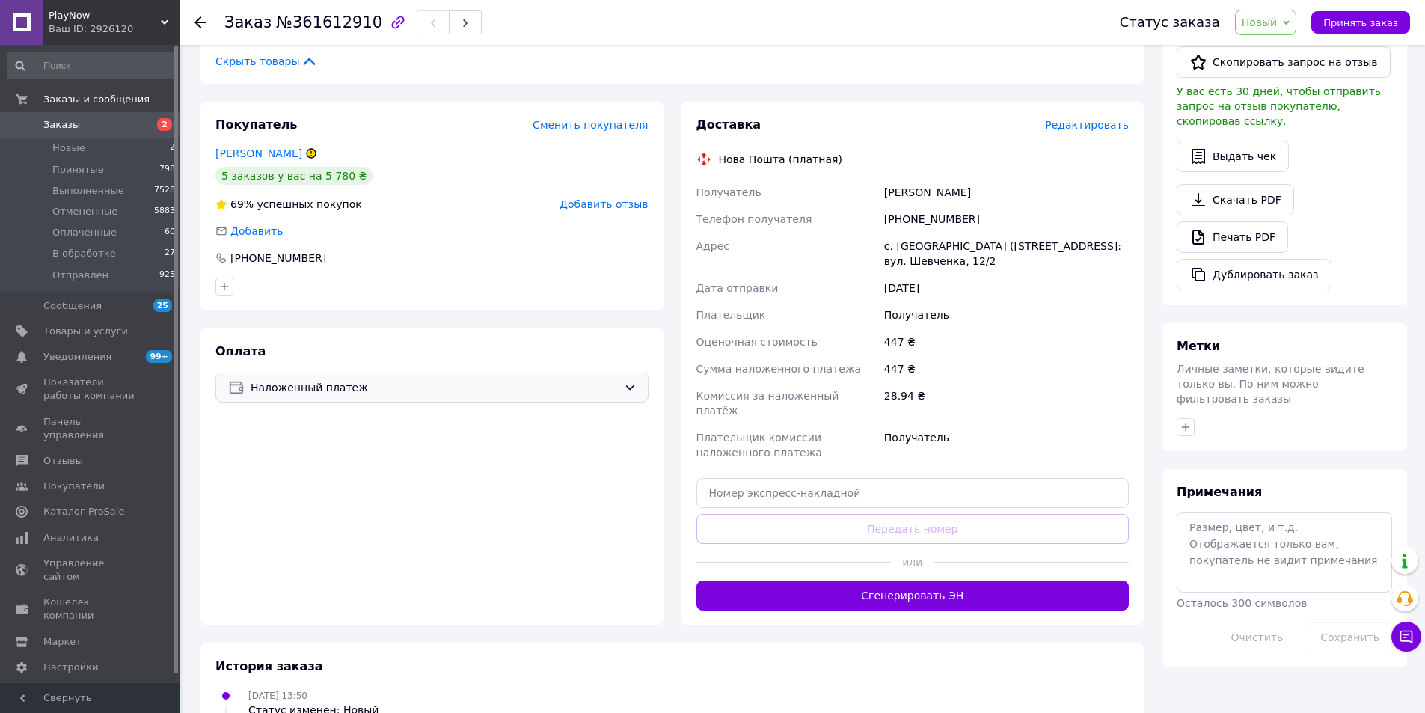
drag, startPoint x: 1271, startPoint y: 28, endPoint x: 1263, endPoint y: 98, distance: 70.8
click at [1271, 29] on span "Новый" at bounding box center [1266, 22] width 62 height 25
click at [1283, 144] on li "В обработке" at bounding box center [1275, 142] width 79 height 22
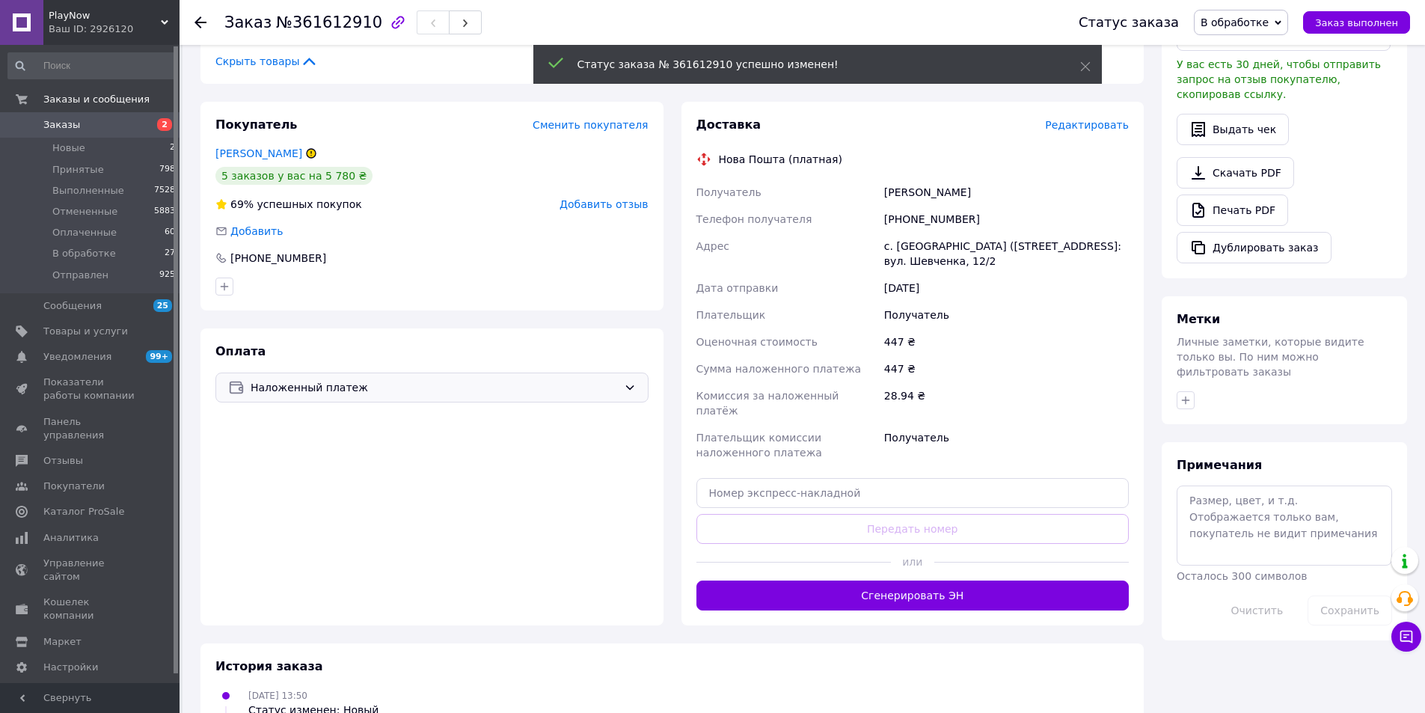
click at [117, 114] on link "Заказы 2" at bounding box center [92, 124] width 184 height 25
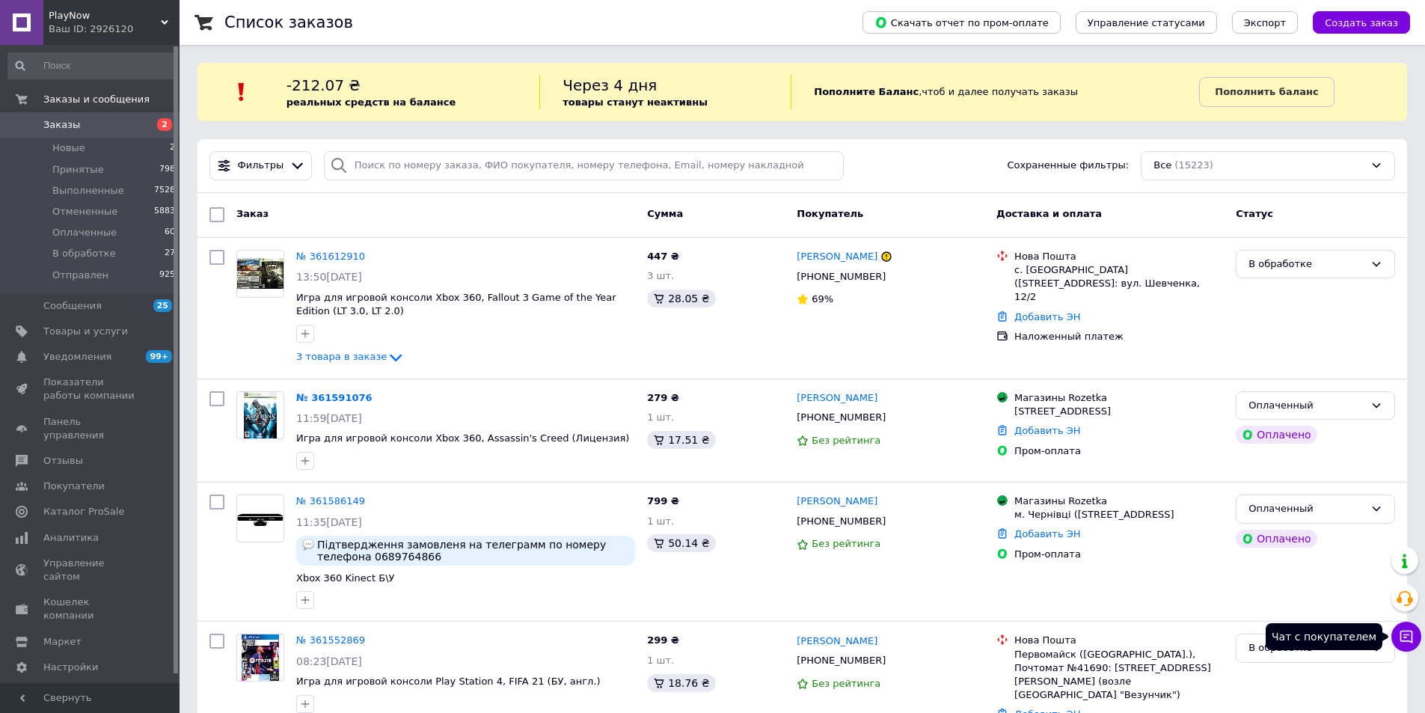
click at [1402, 639] on icon at bounding box center [1406, 636] width 15 height 15
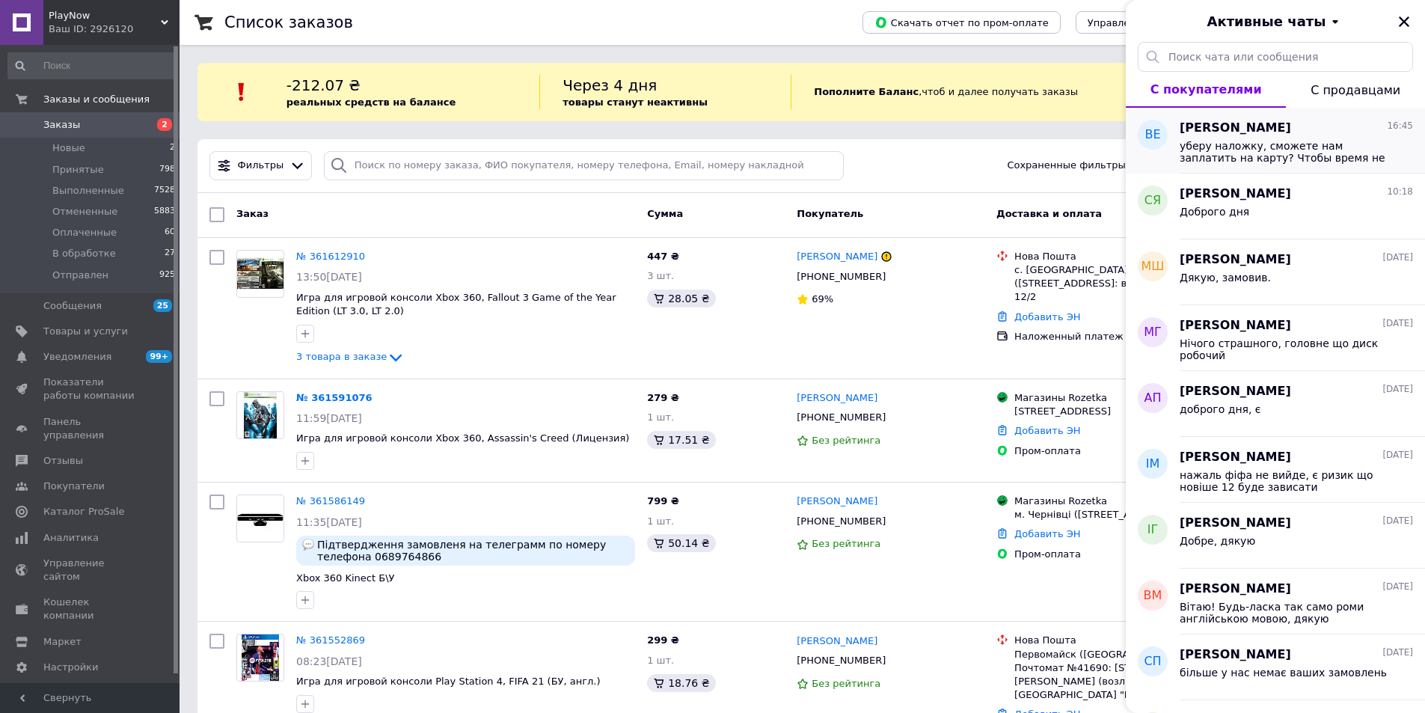
click at [1329, 137] on div "уберу наложку, сможете нам заплатить на карту? Чтобы время не терять" at bounding box center [1295, 150] width 233 height 27
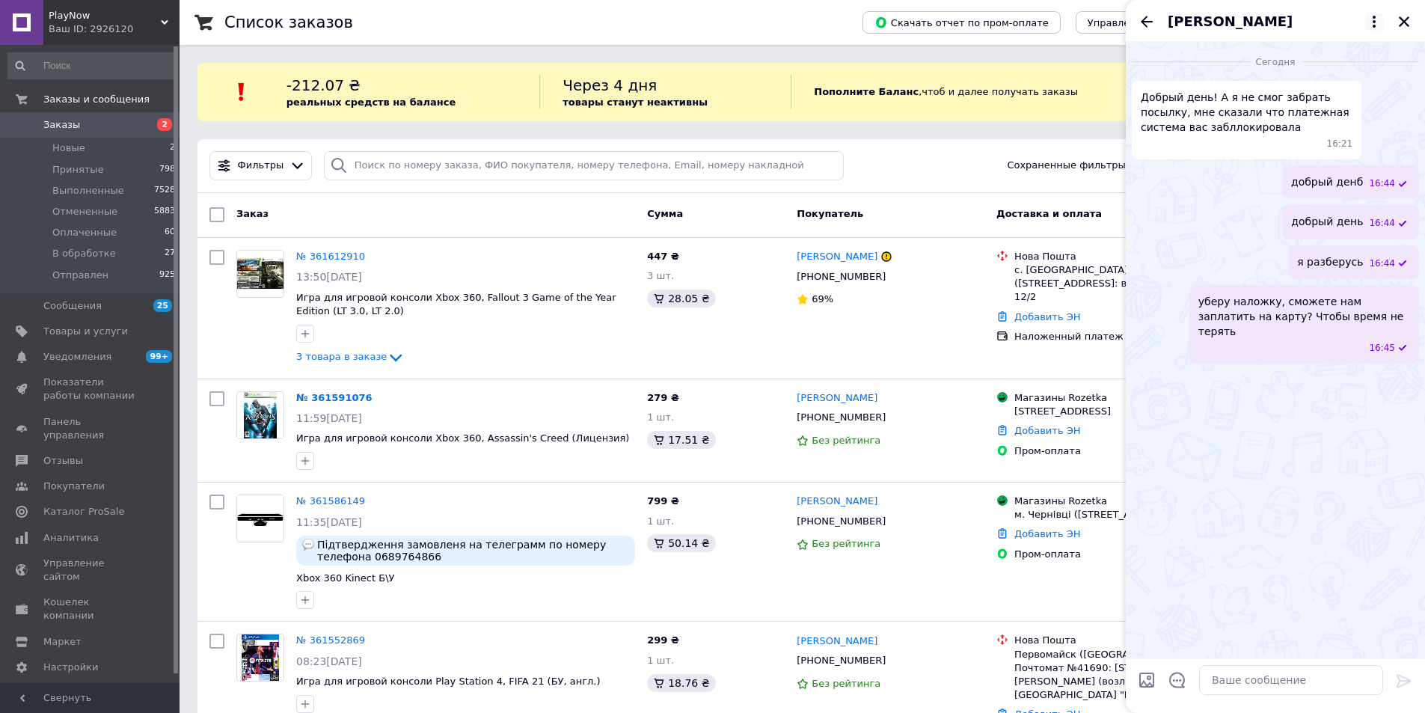
click at [1371, 26] on icon at bounding box center [1374, 22] width 18 height 18
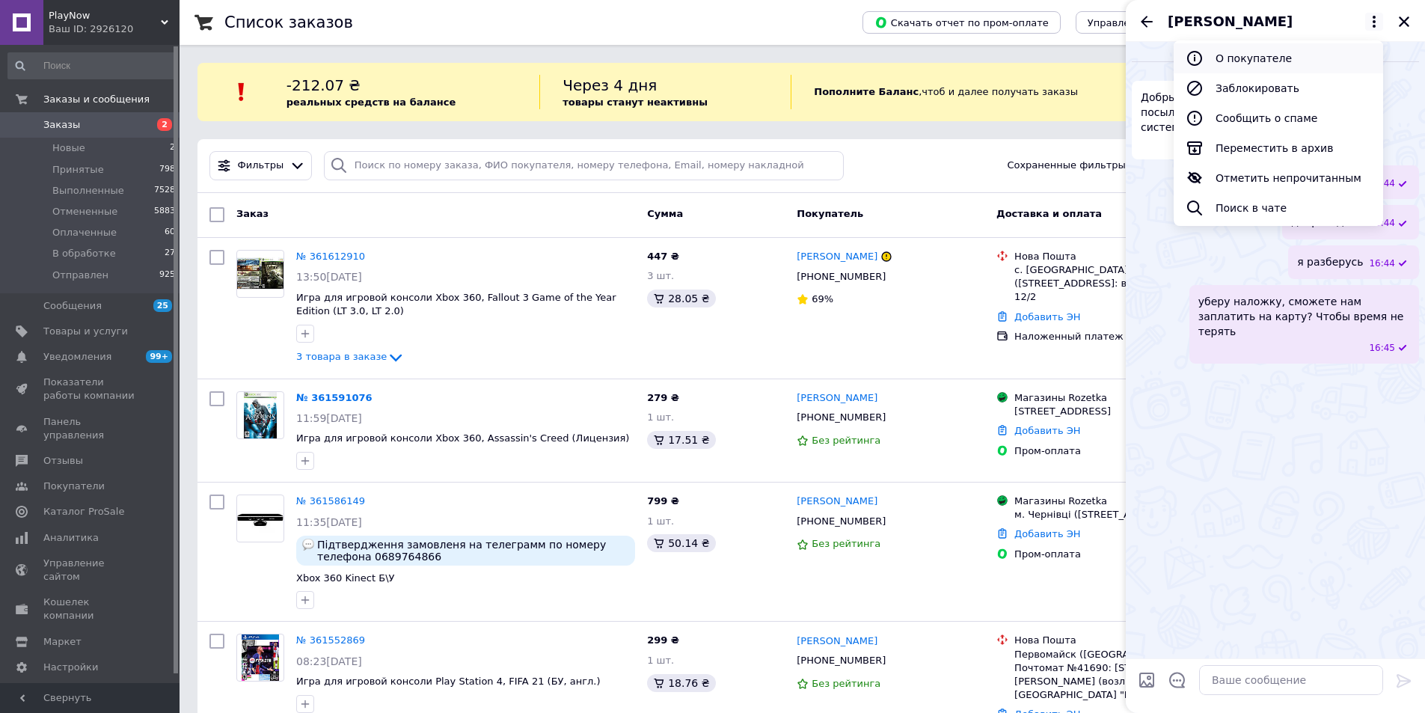
click at [1257, 60] on button "О покупателе" at bounding box center [1277, 58] width 209 height 30
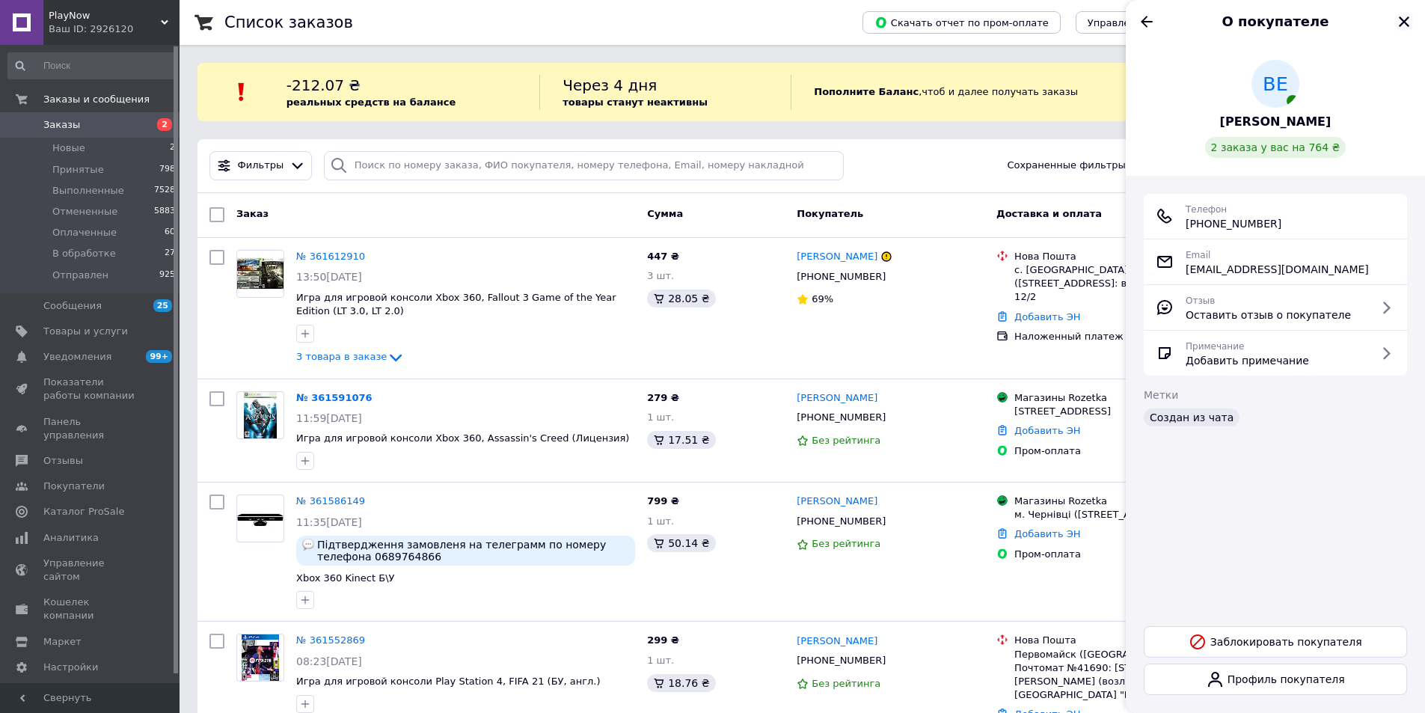
click at [1409, 25] on icon "Закрыть" at bounding box center [1403, 21] width 13 height 13
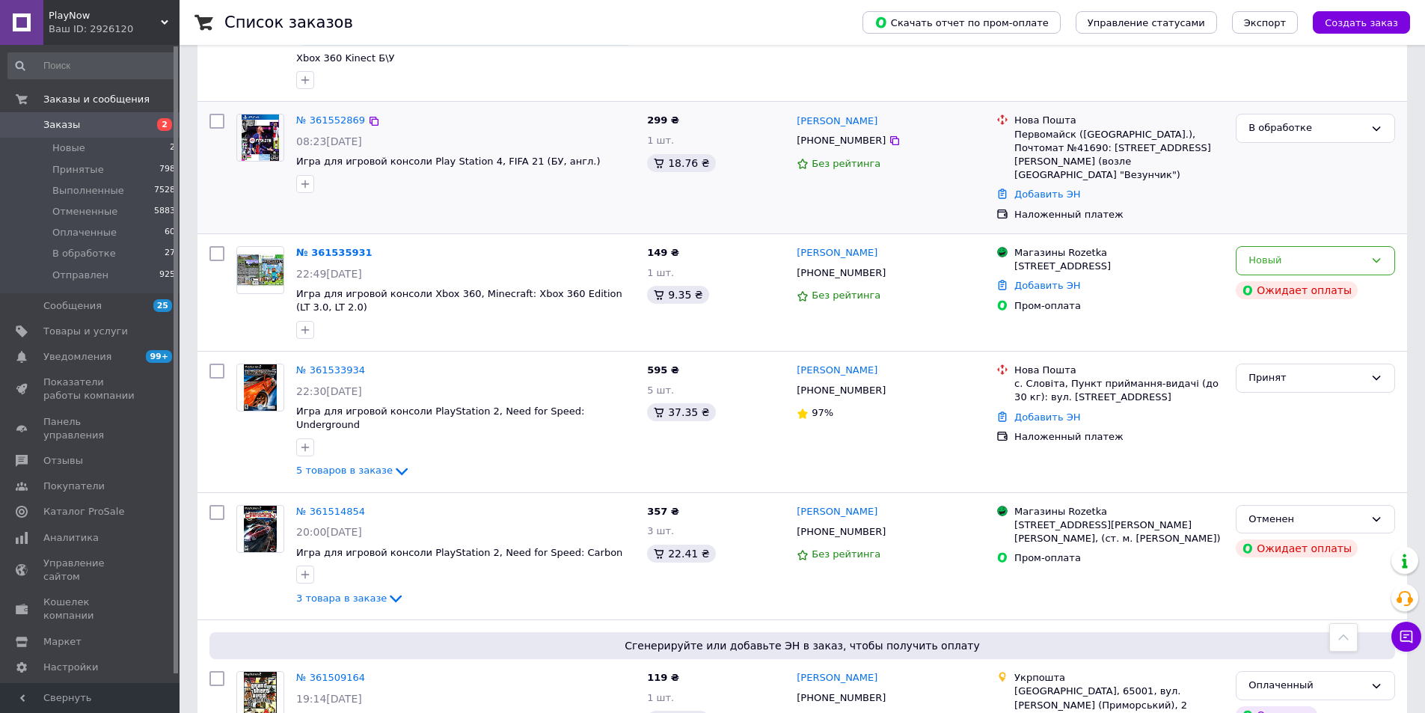
scroll to position [524, 0]
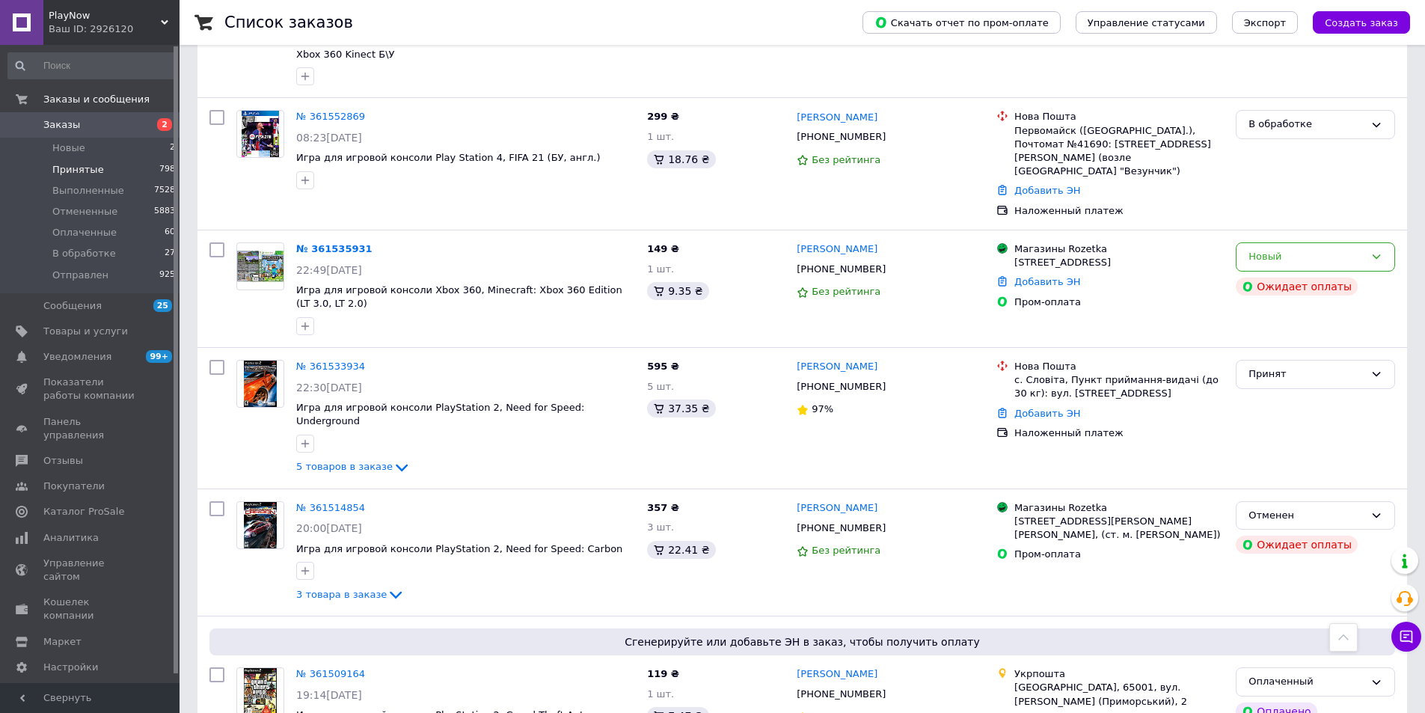
click at [79, 165] on span "Принятые" at bounding box center [78, 169] width 52 height 13
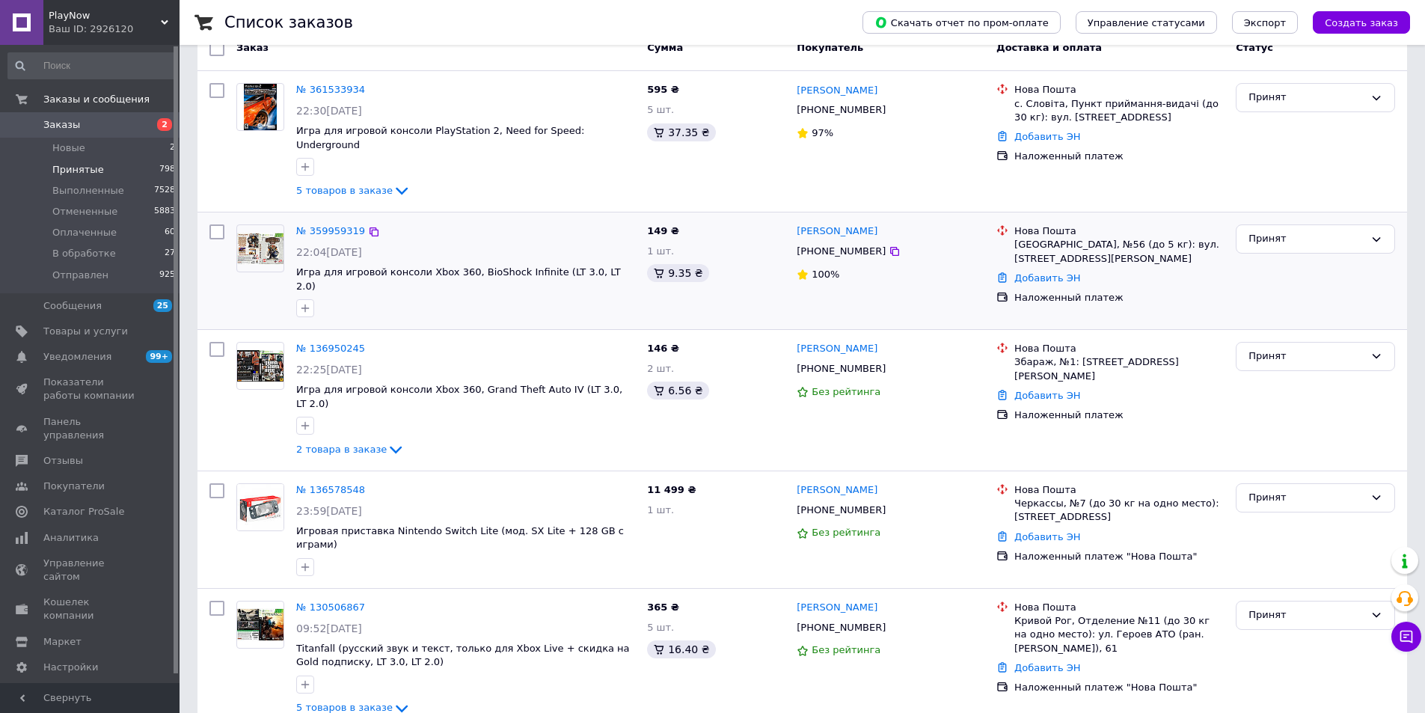
scroll to position [224, 0]
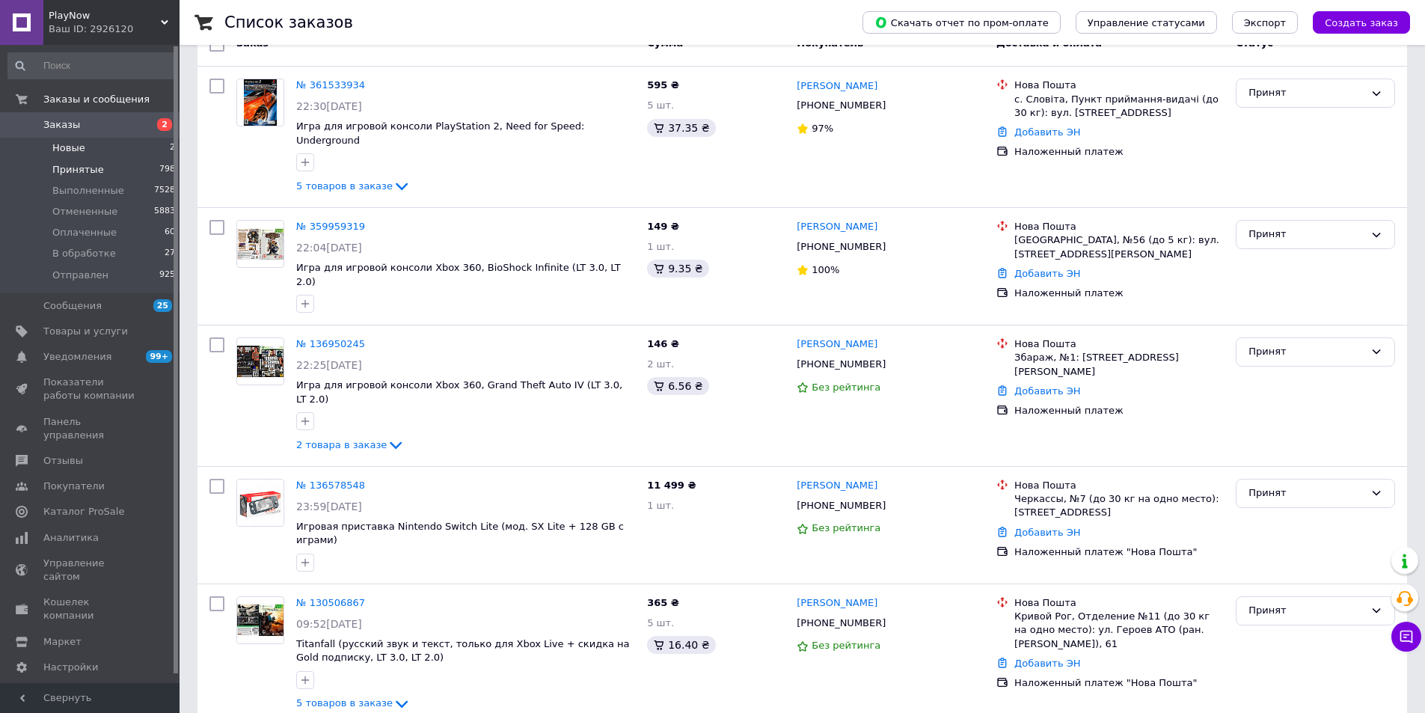
click at [66, 153] on span "Новые" at bounding box center [68, 147] width 33 height 13
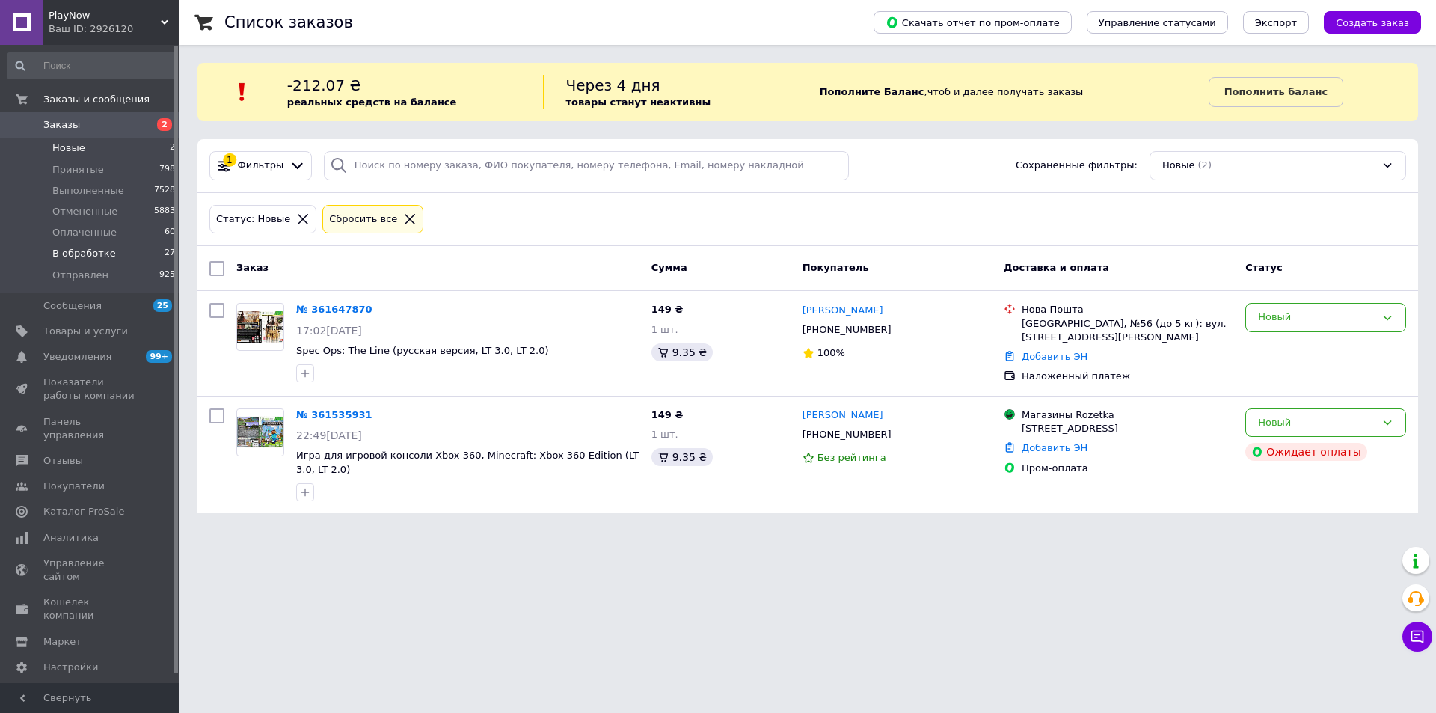
click at [72, 260] on span "В обработке" at bounding box center [84, 253] width 64 height 13
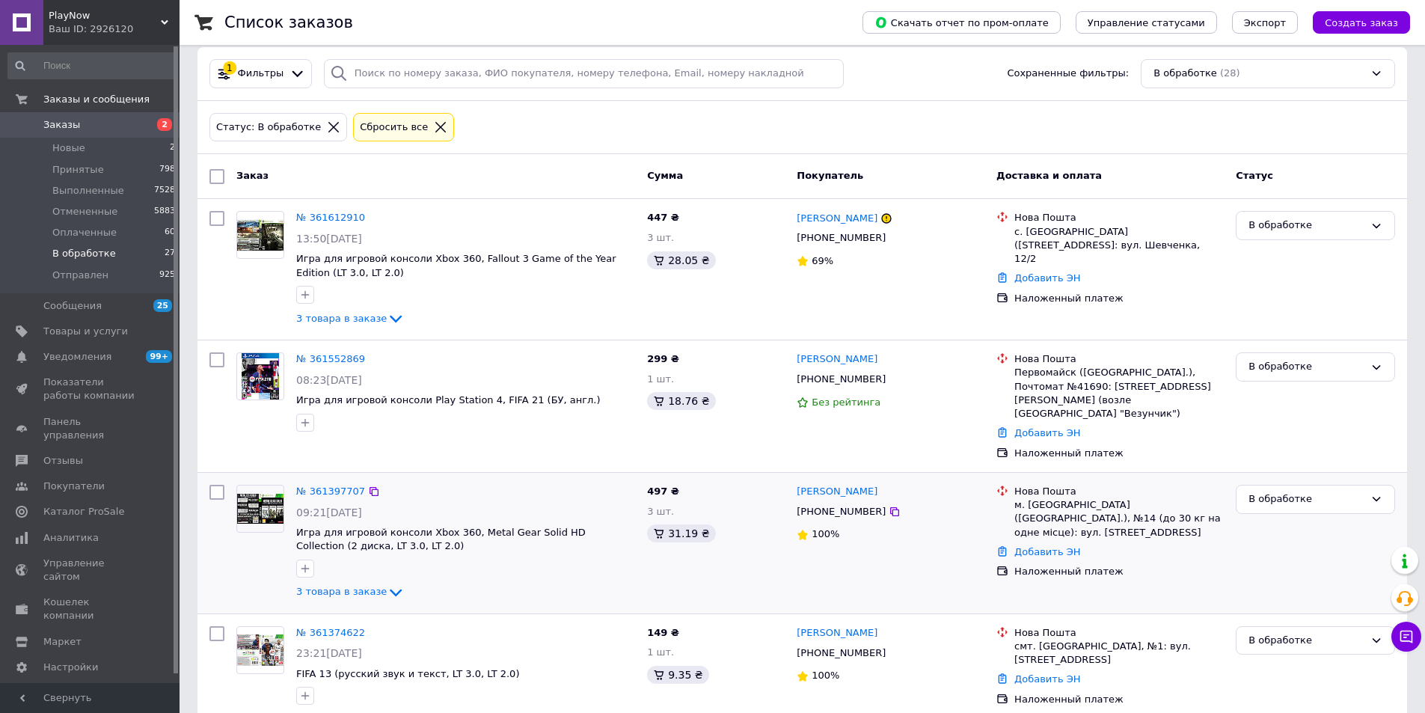
scroll to position [299, 0]
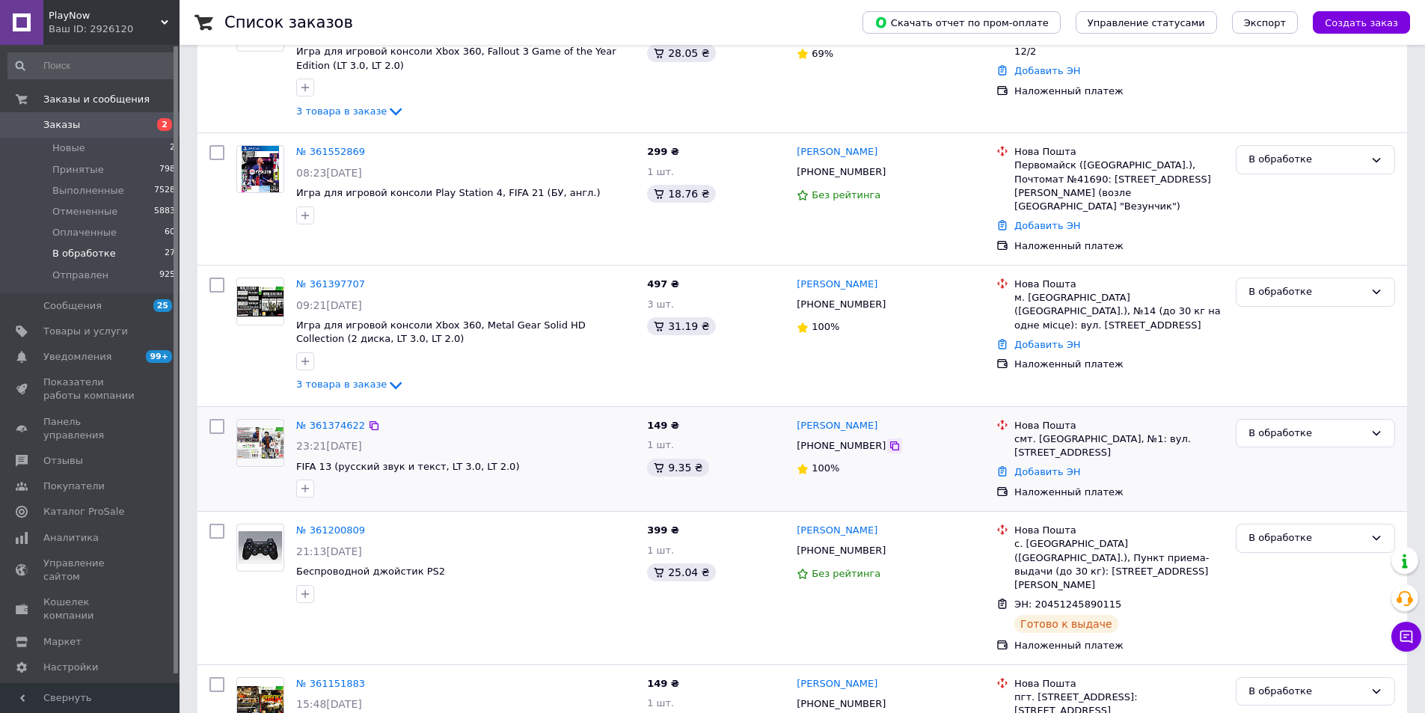
click at [890, 441] on icon at bounding box center [894, 445] width 9 height 9
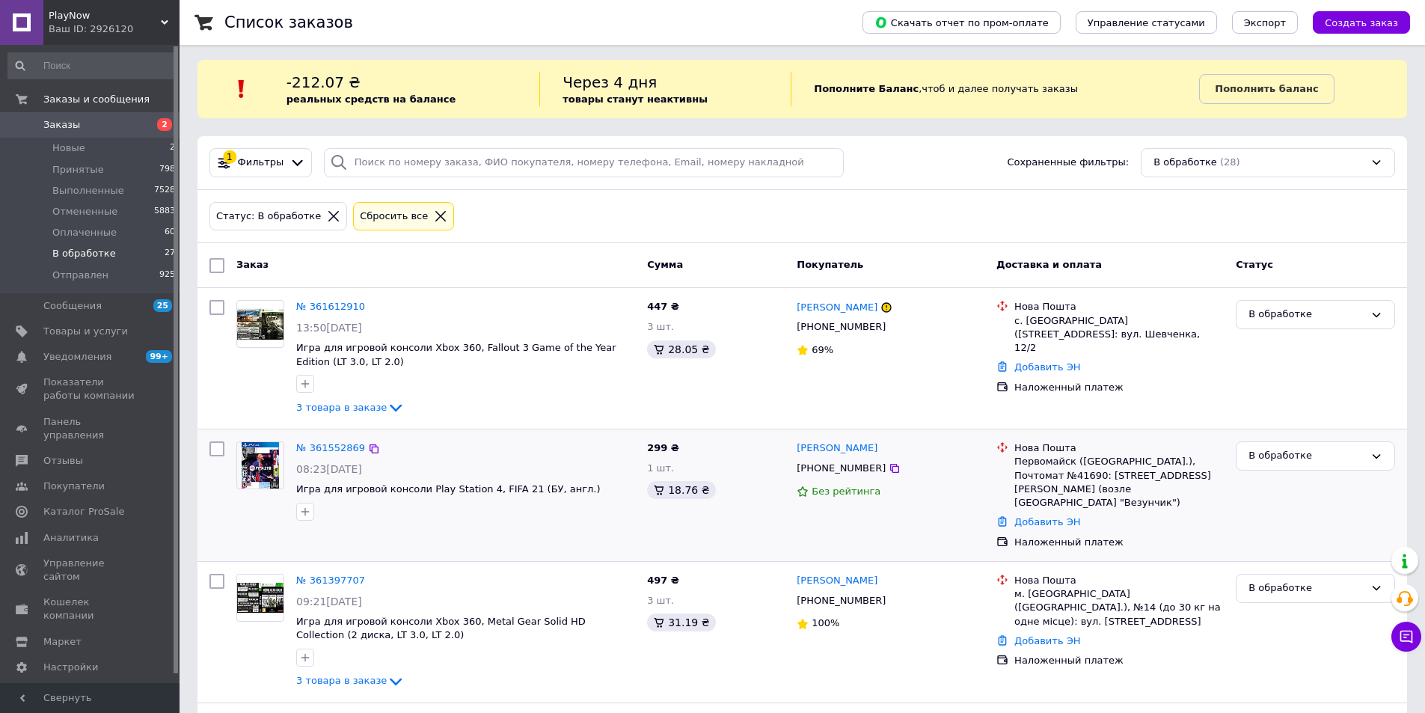
scroll to position [0, 0]
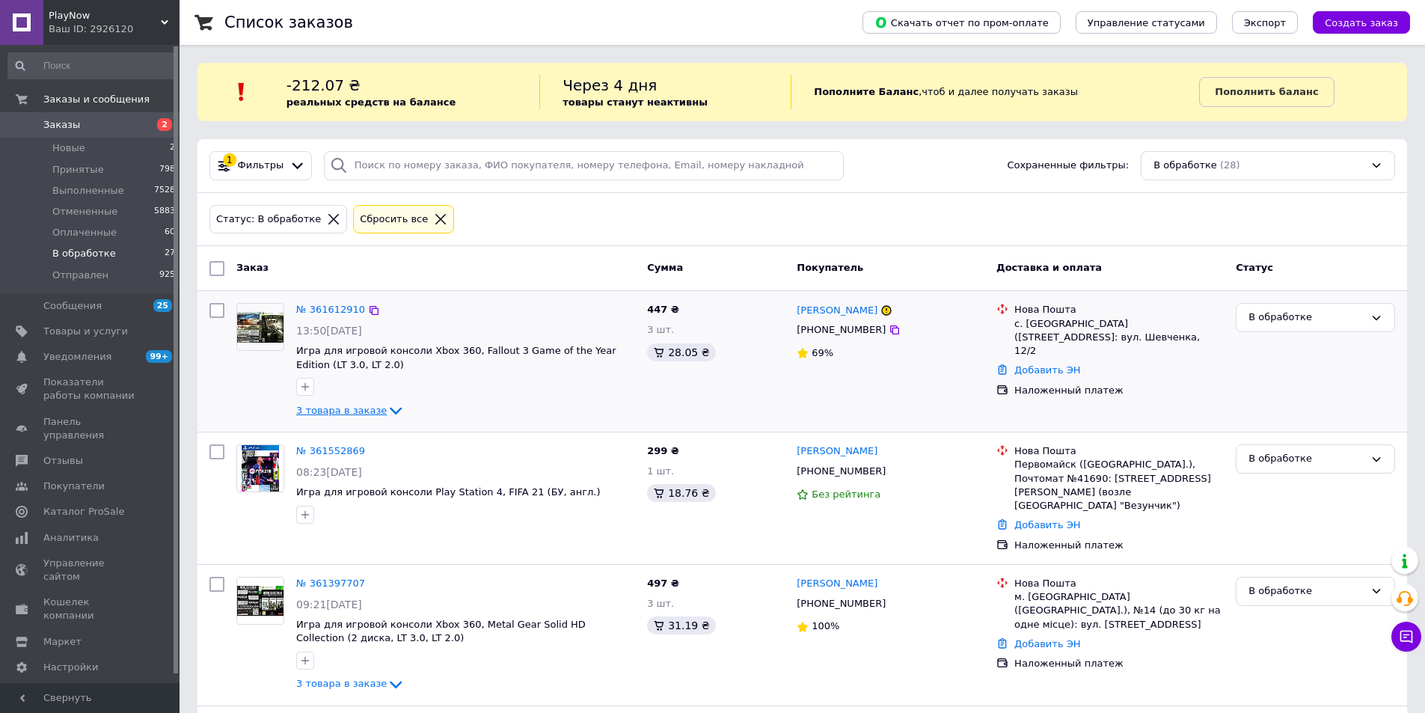
click at [326, 410] on span "3 товара в заказе" at bounding box center [341, 410] width 90 height 11
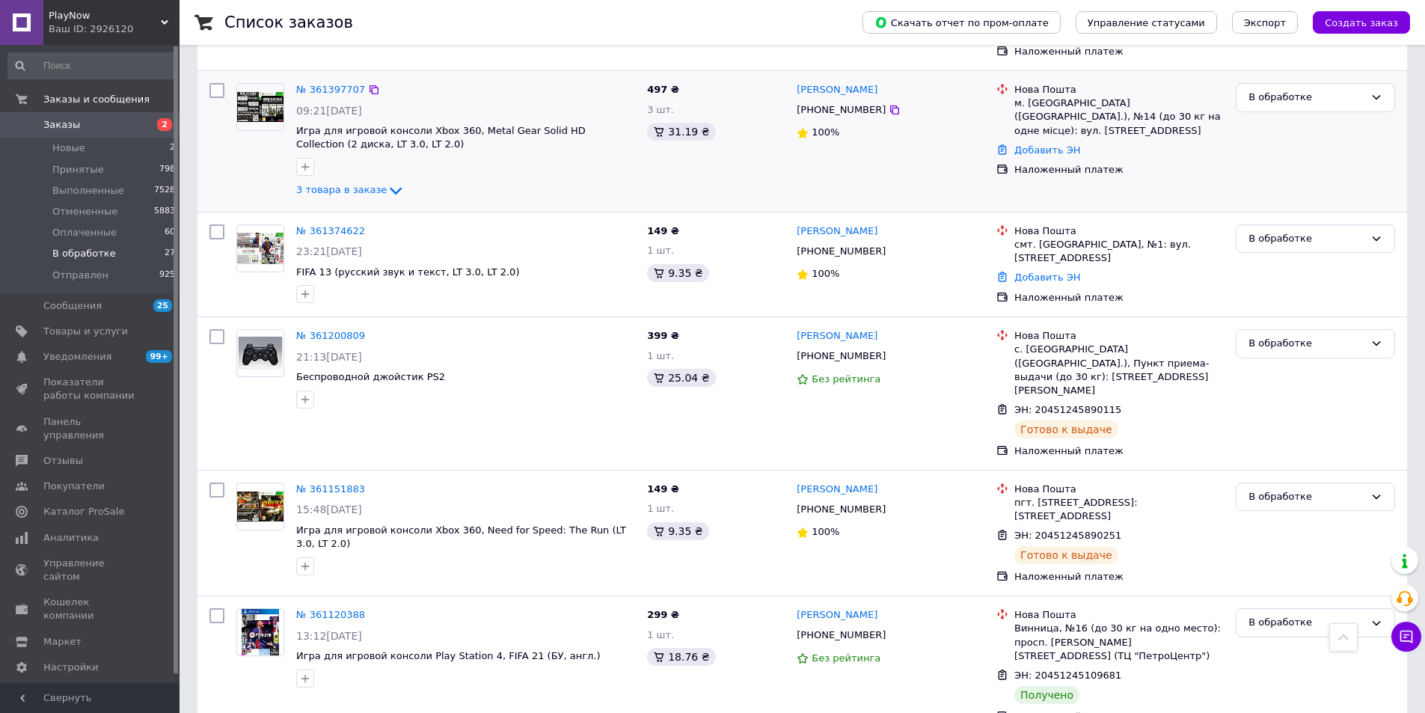
scroll to position [524, 0]
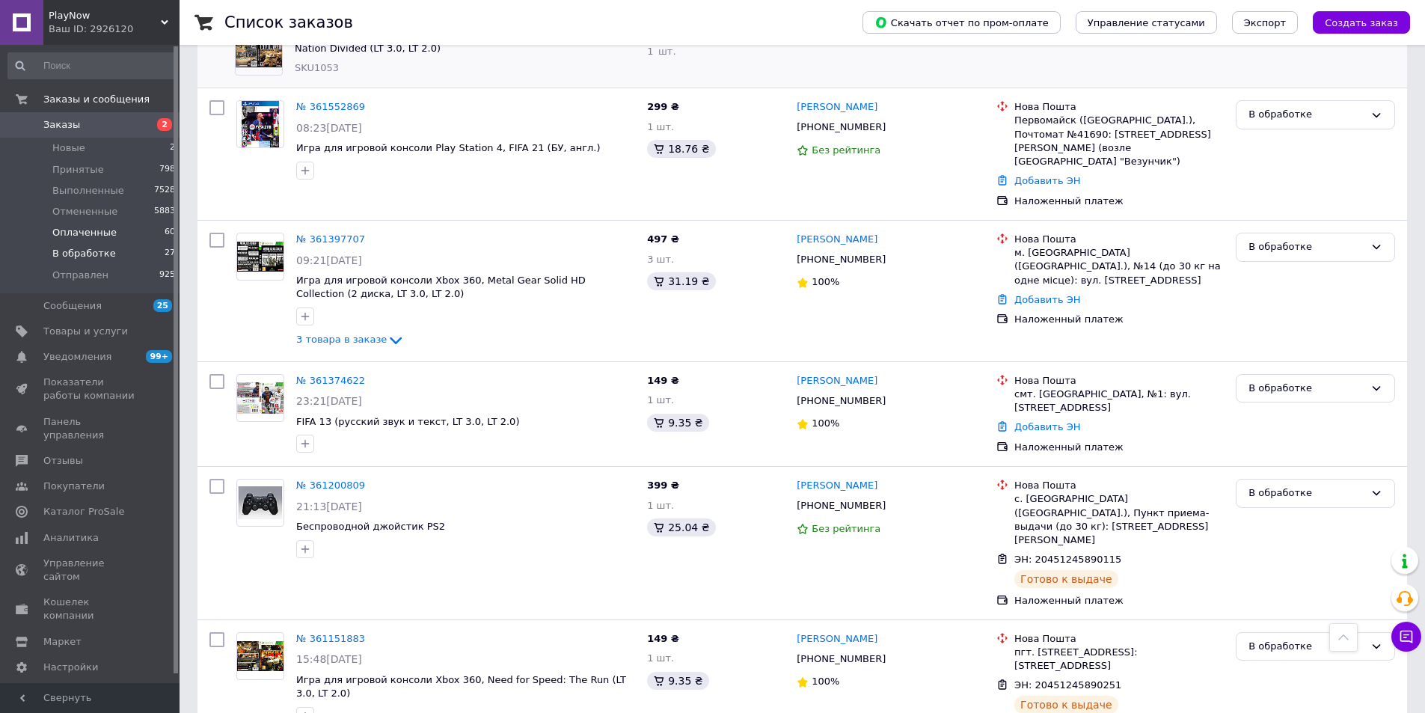
click at [61, 229] on span "Оплаченные" at bounding box center [84, 232] width 64 height 13
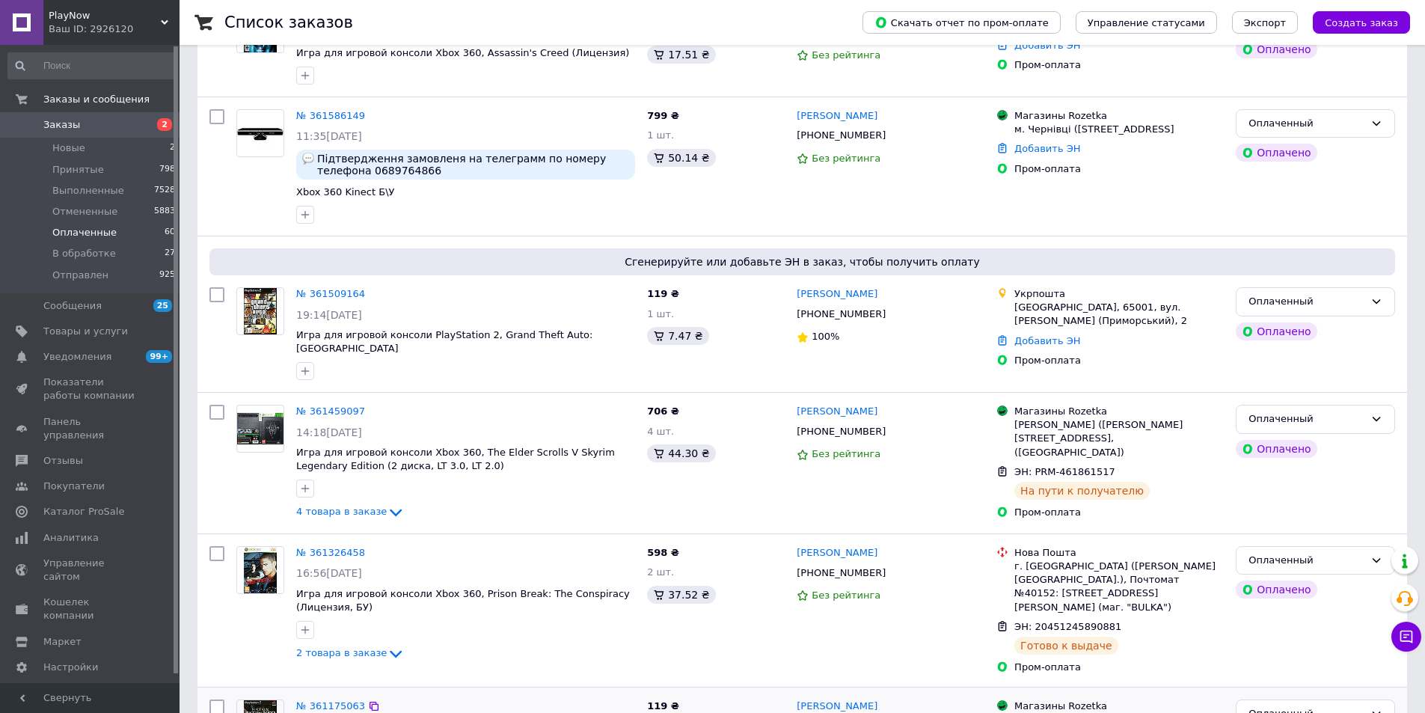
scroll to position [299, 0]
click at [957, 193] on div "[PERSON_NAME] [PHONE_NUMBER] Без рейтинга" at bounding box center [891, 165] width 200 height 126
